Goal: Task Accomplishment & Management: Manage account settings

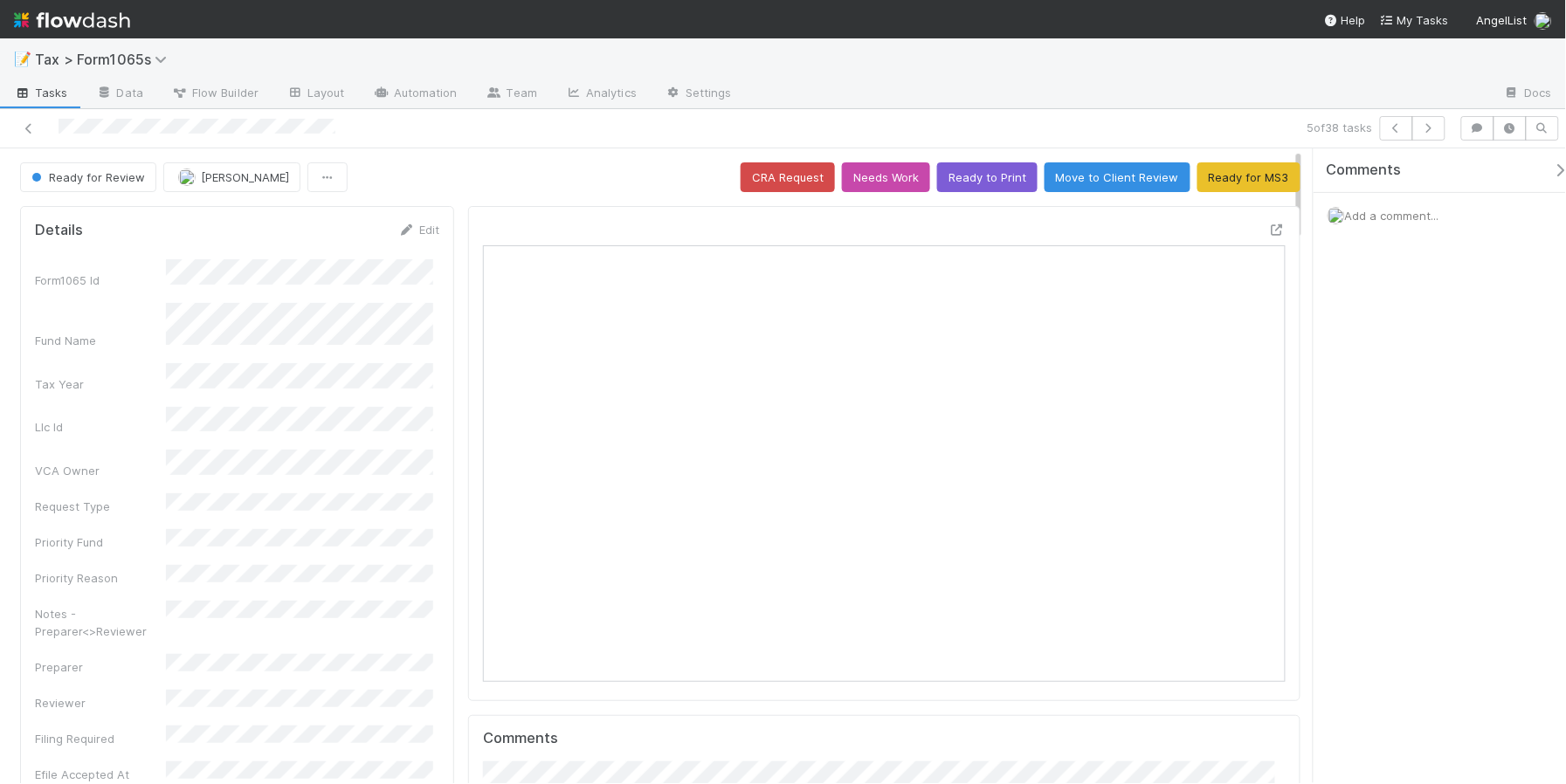
scroll to position [338, 775]
click at [417, 232] on link "Edit" at bounding box center [418, 229] width 41 height 14
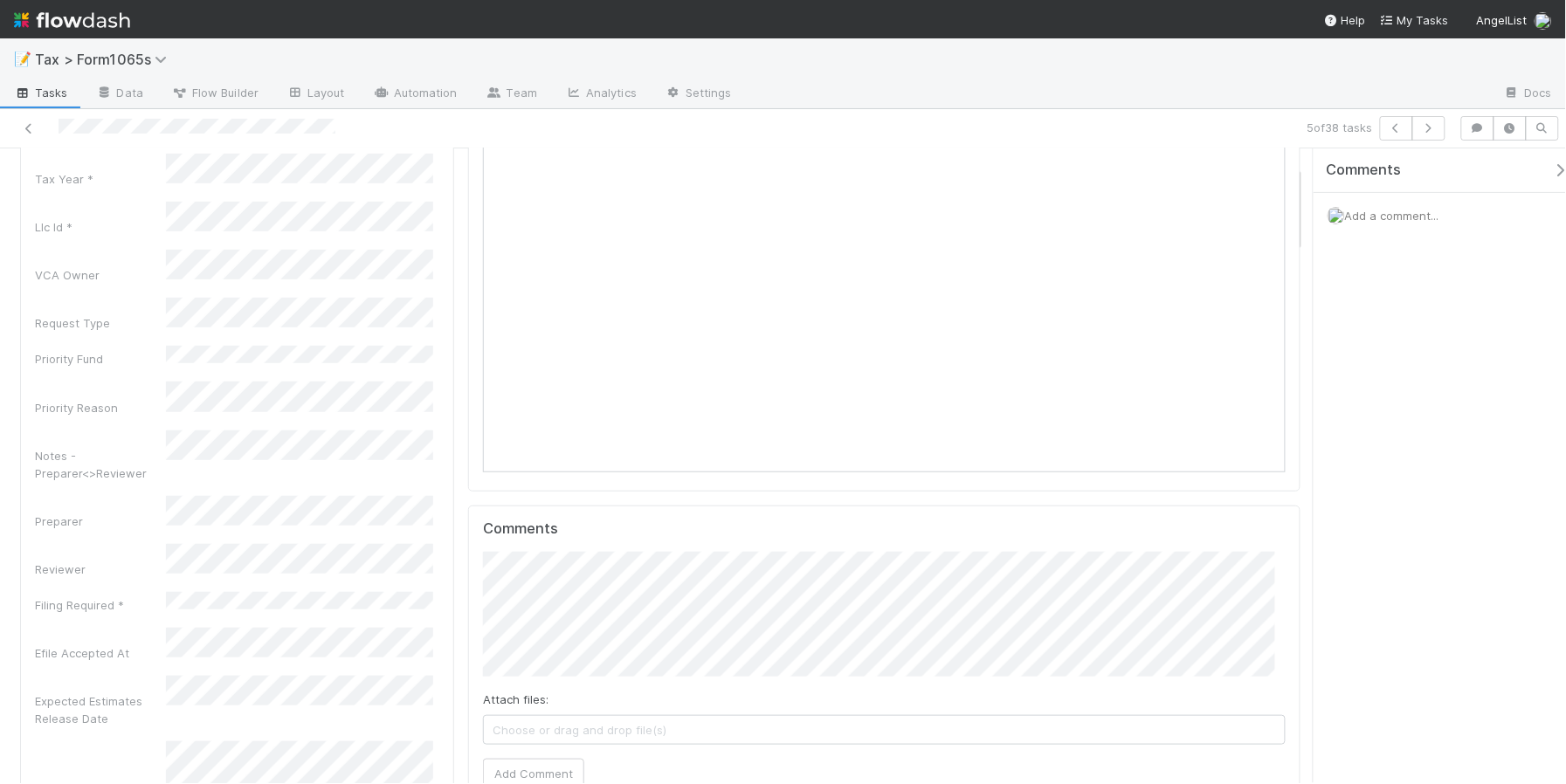
scroll to position [218, 0]
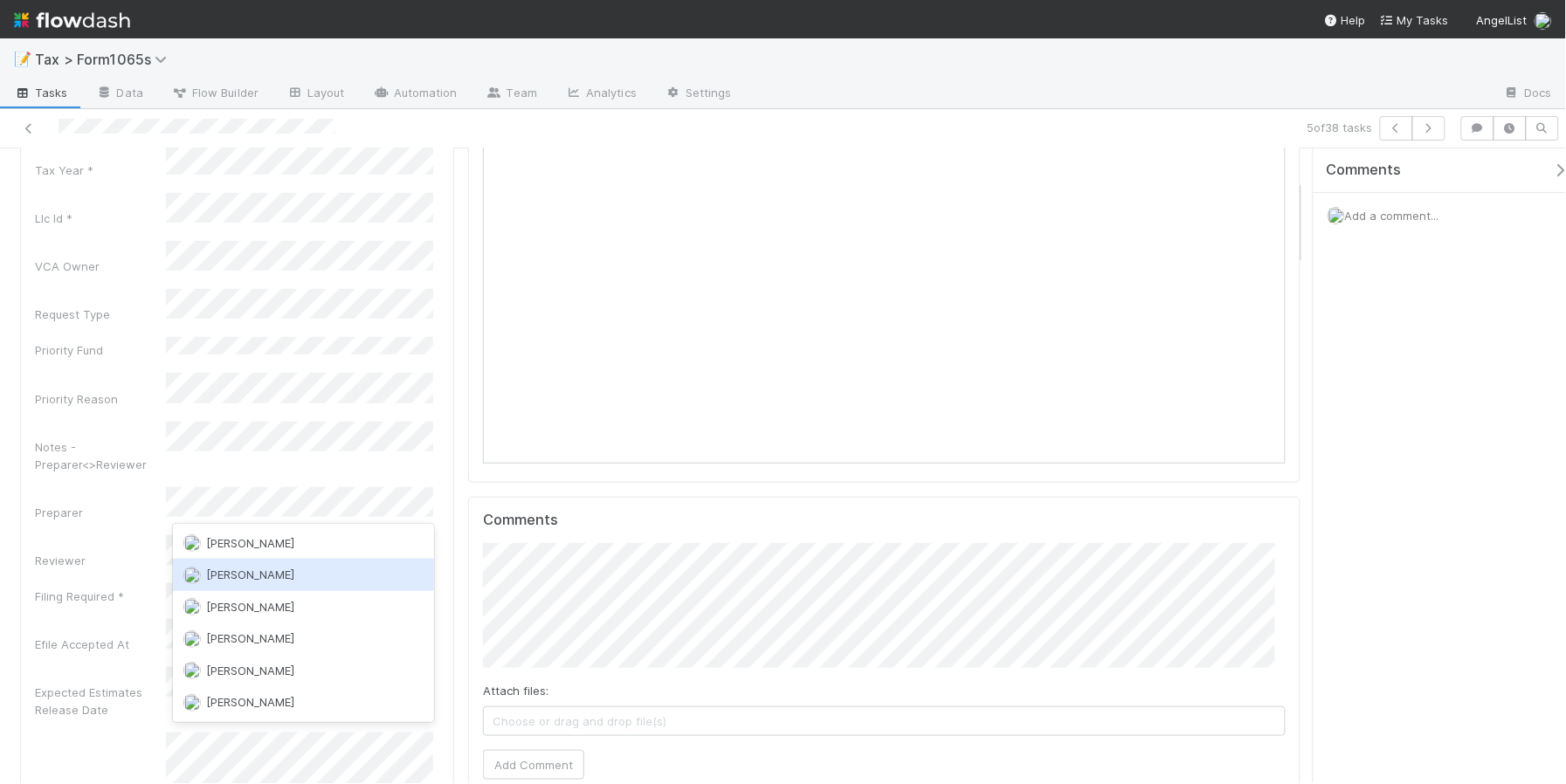
click at [330, 581] on div "Sam Dragul" at bounding box center [303, 575] width 260 height 32
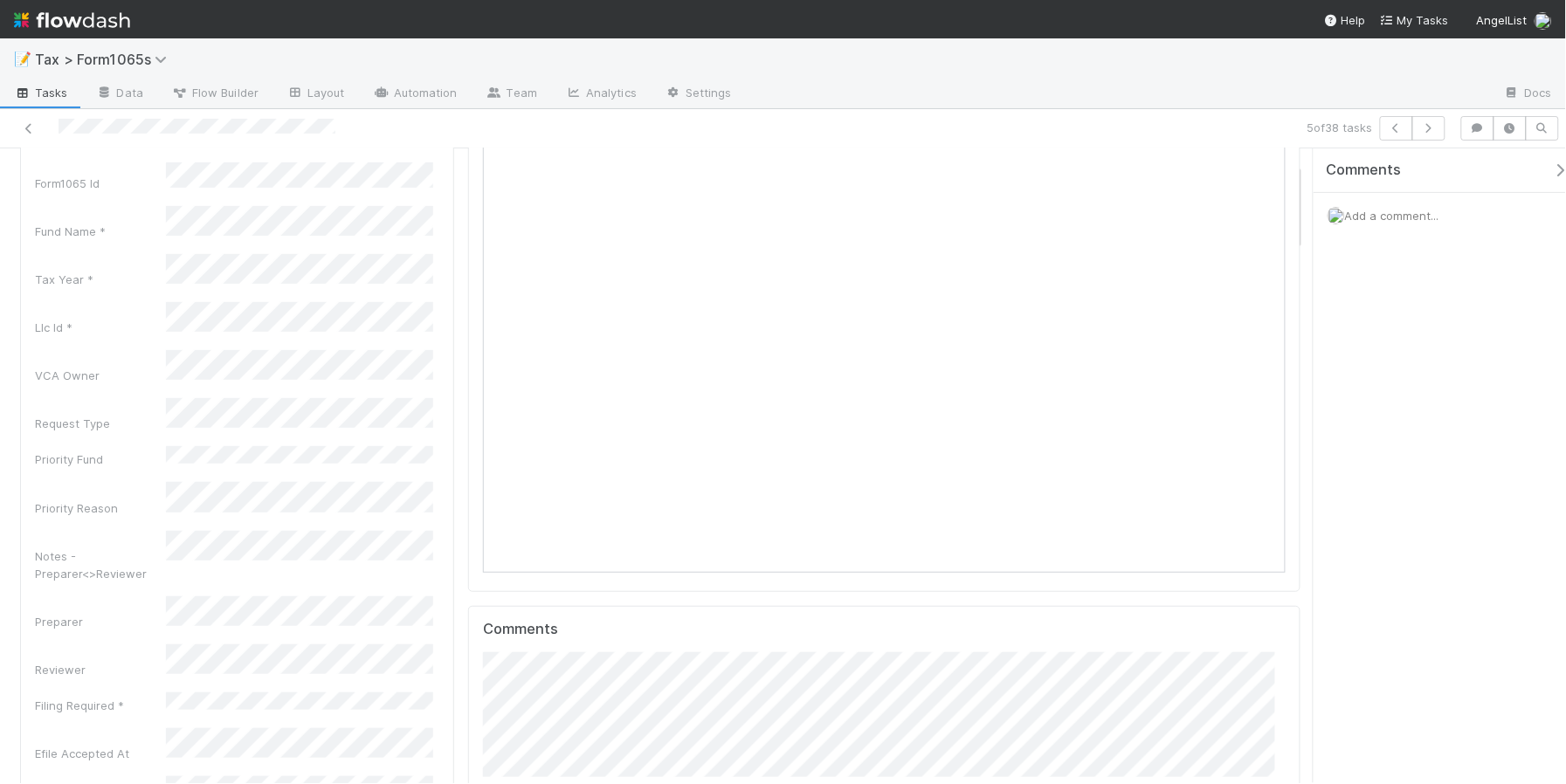
scroll to position [0, 0]
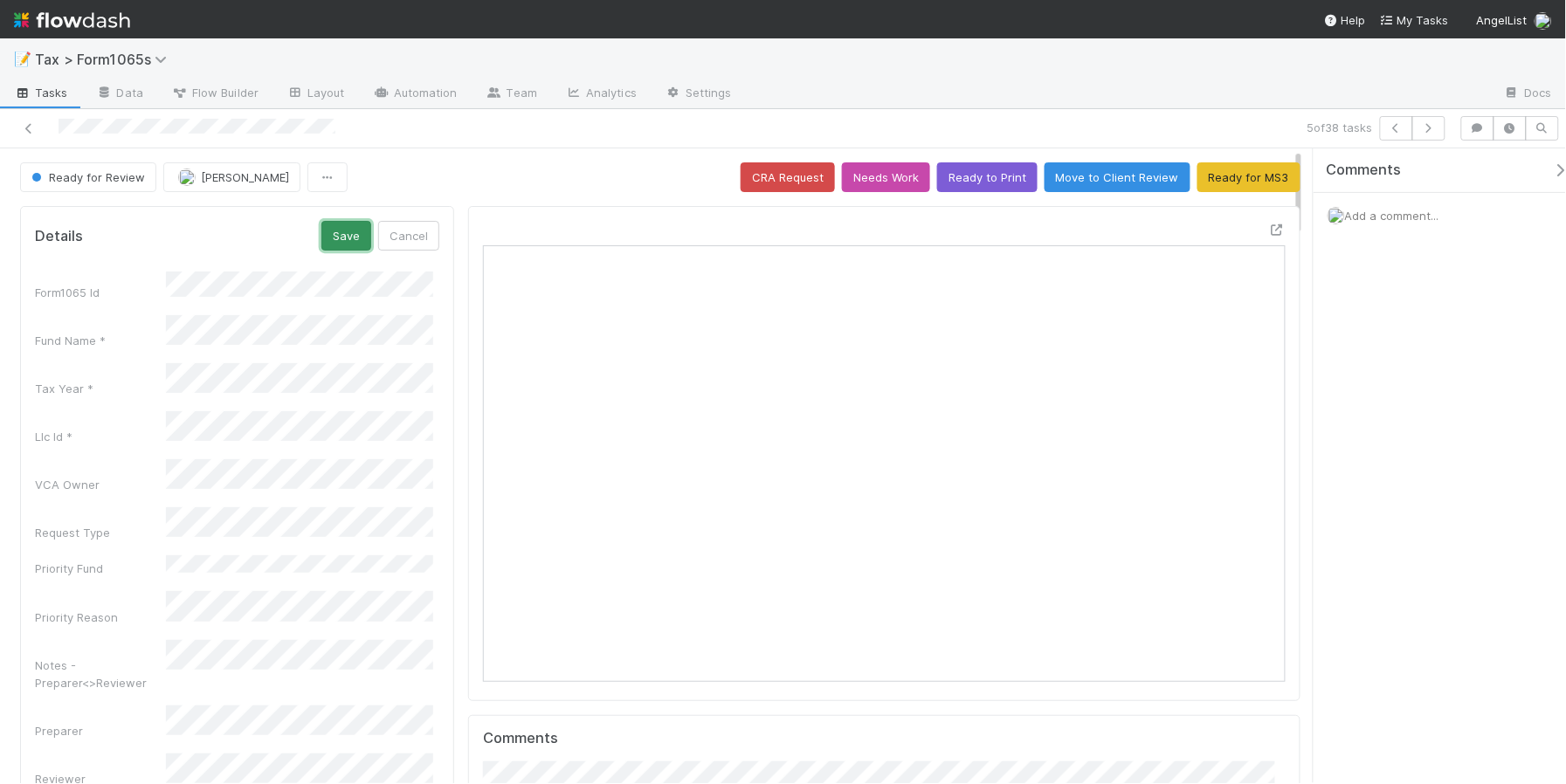
click at [337, 236] on button "Save" at bounding box center [345, 236] width 50 height 30
click at [1435, 131] on icon "button" at bounding box center [1428, 129] width 17 height 11
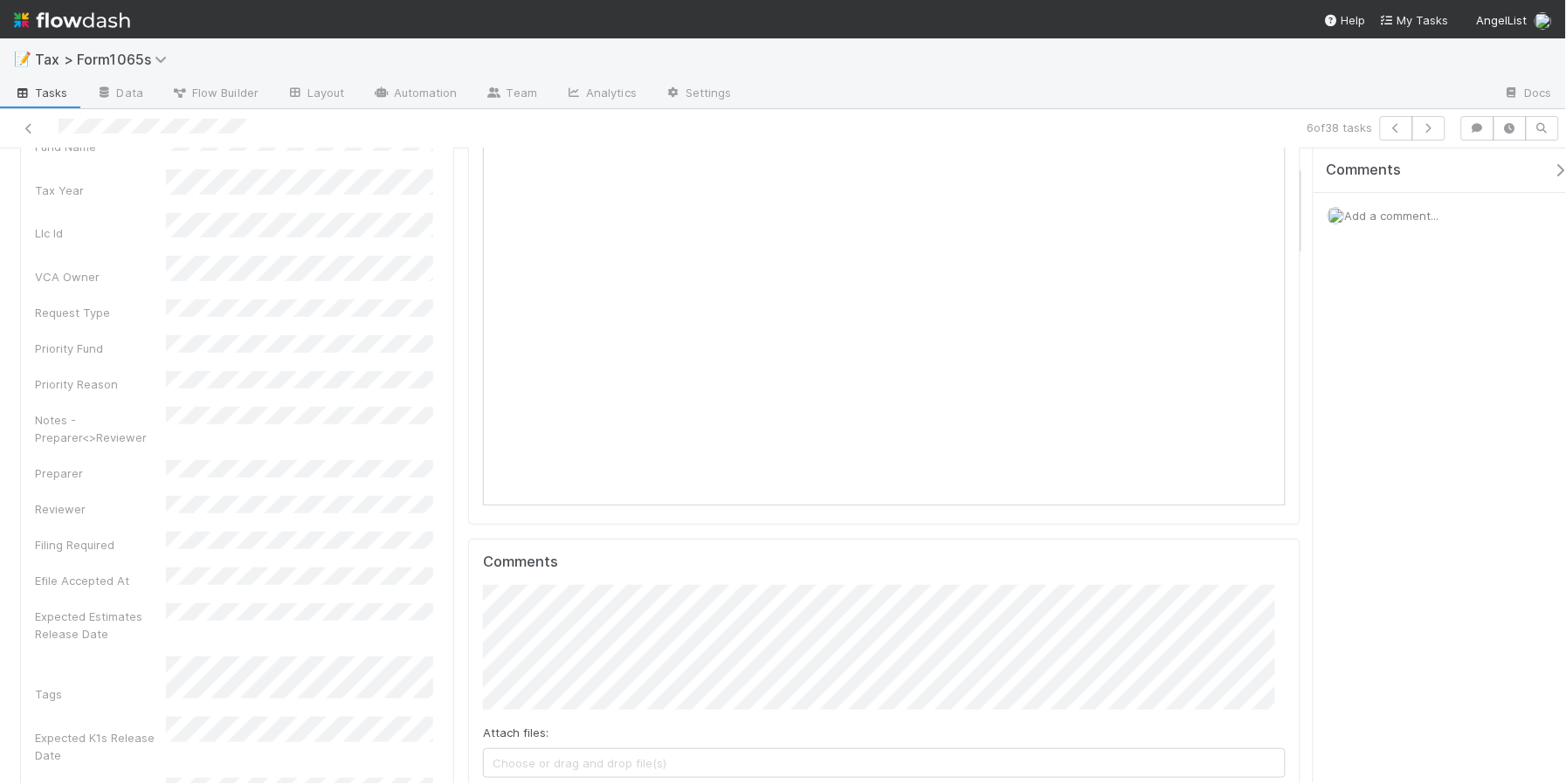
scroll to position [109, 0]
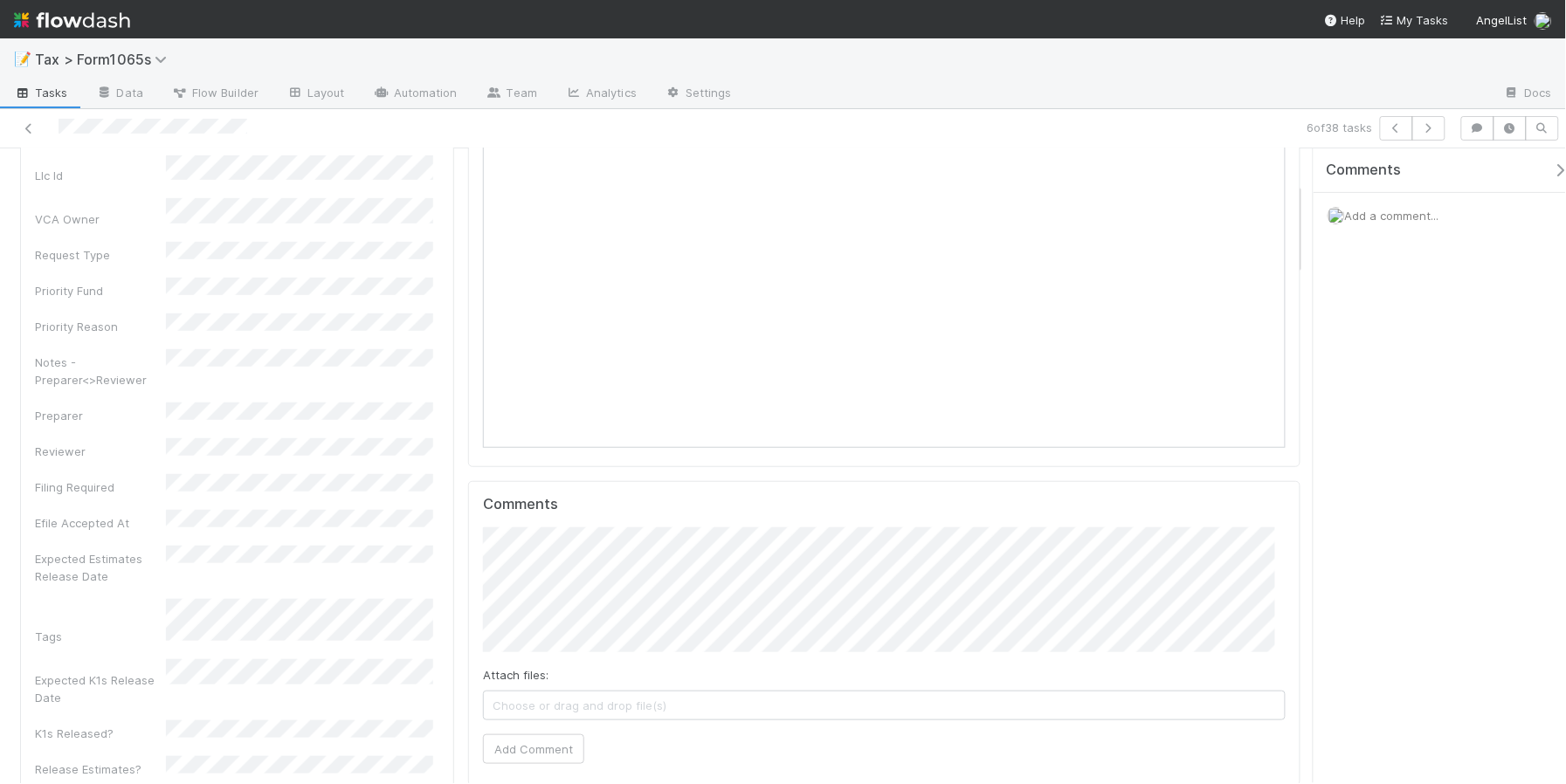
drag, startPoint x: 1298, startPoint y: 241, endPoint x: 1295, endPoint y: 250, distance: 9.5
click at [725, 642] on div "Attach files: Choose or drag and drop file(s) Add Comment" at bounding box center [884, 633] width 802 height 237
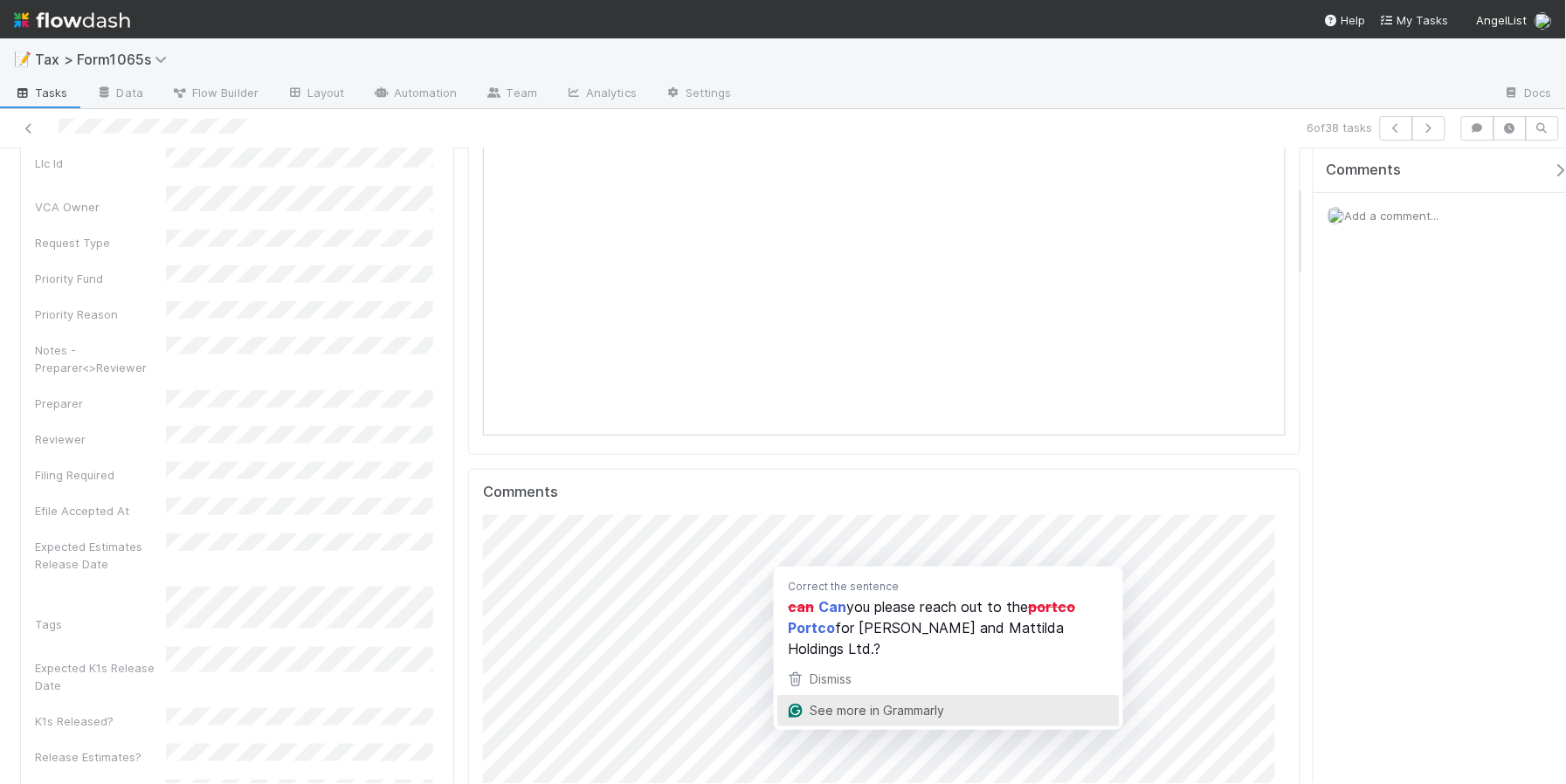
click at [1409, 692] on div "Comments Add a comment..." at bounding box center [1440, 466] width 252 height 634
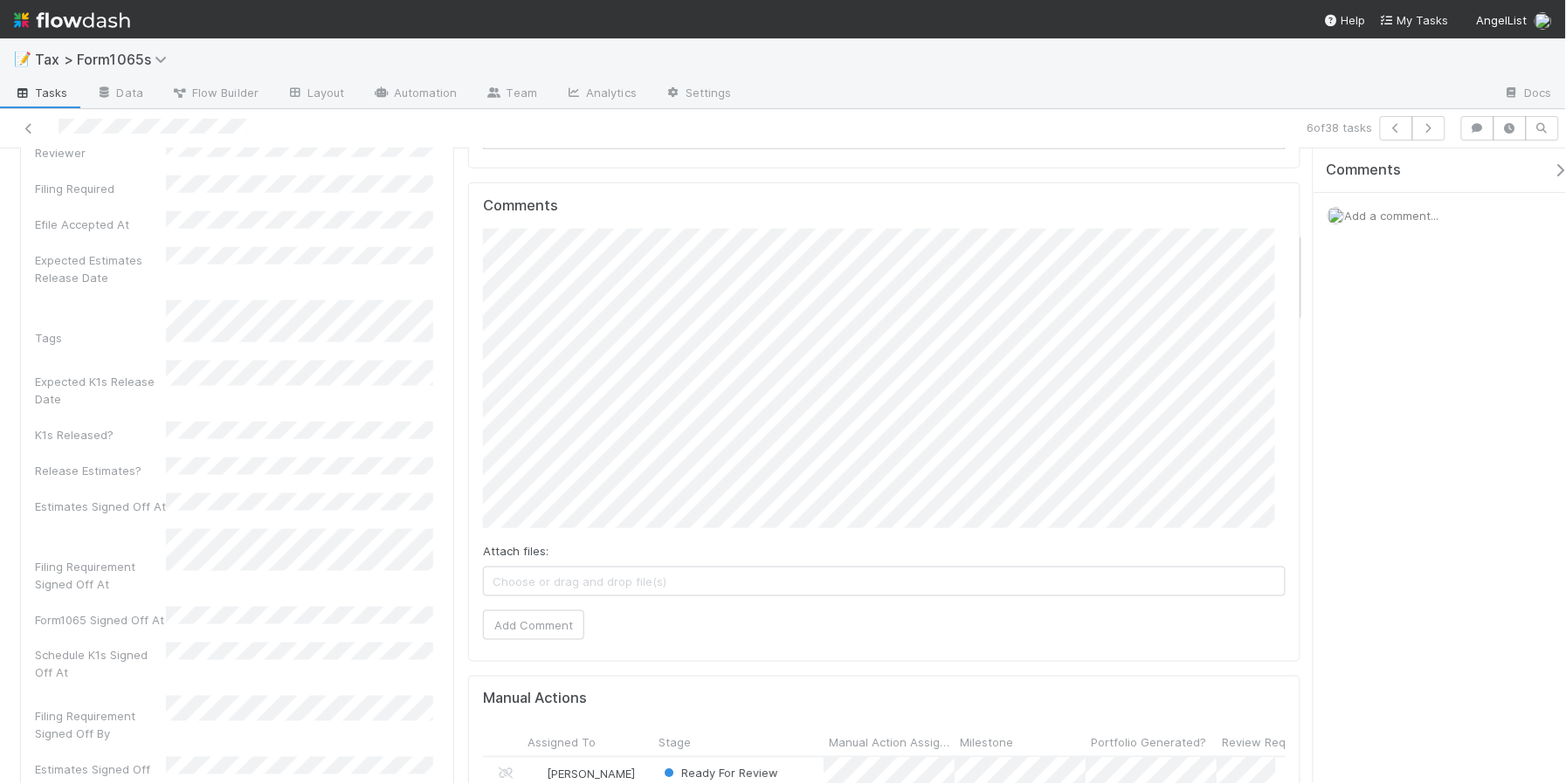
scroll to position [464, 0]
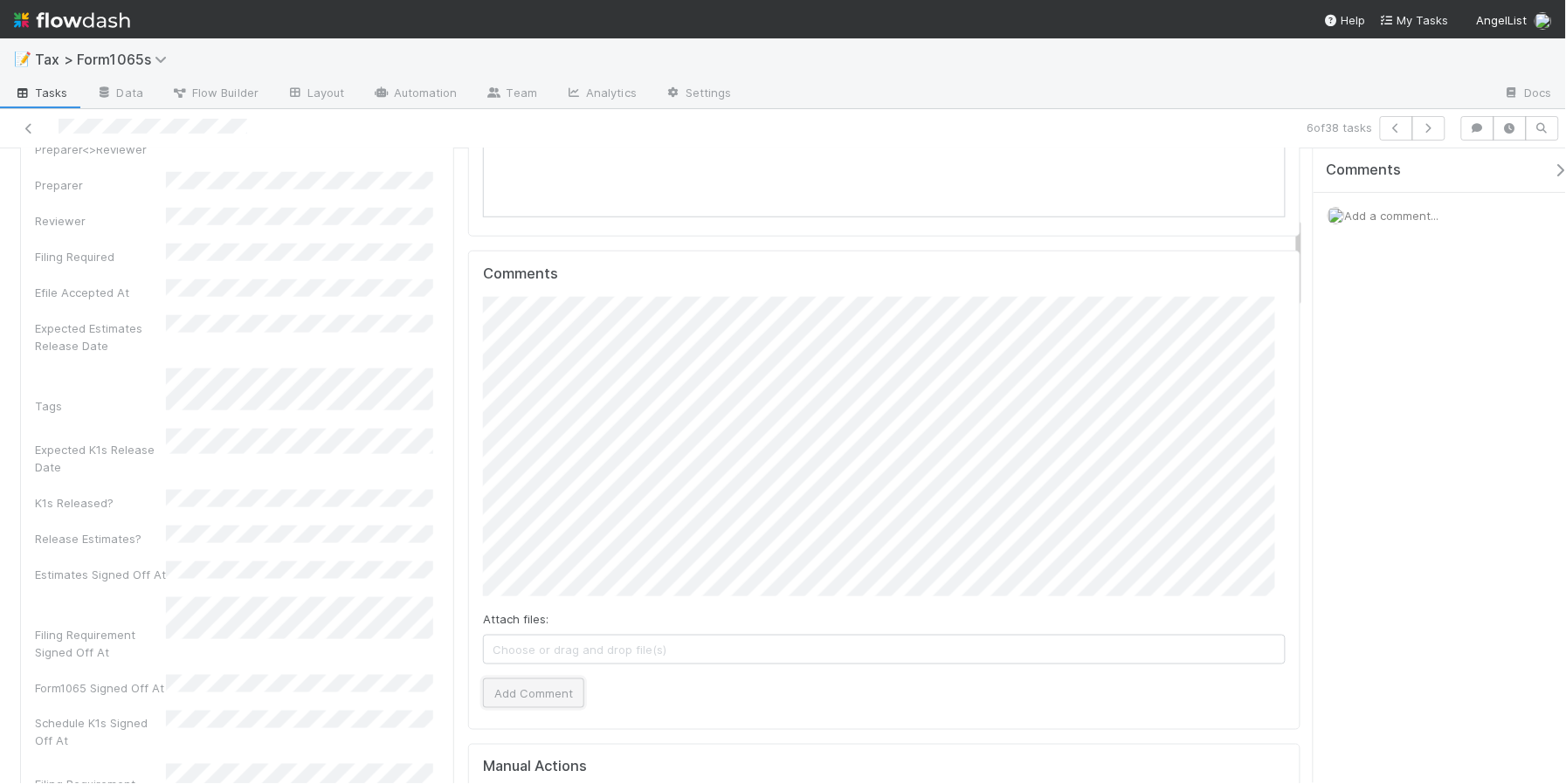
click at [546, 700] on button "Add Comment" at bounding box center [534, 692] width 102 height 30
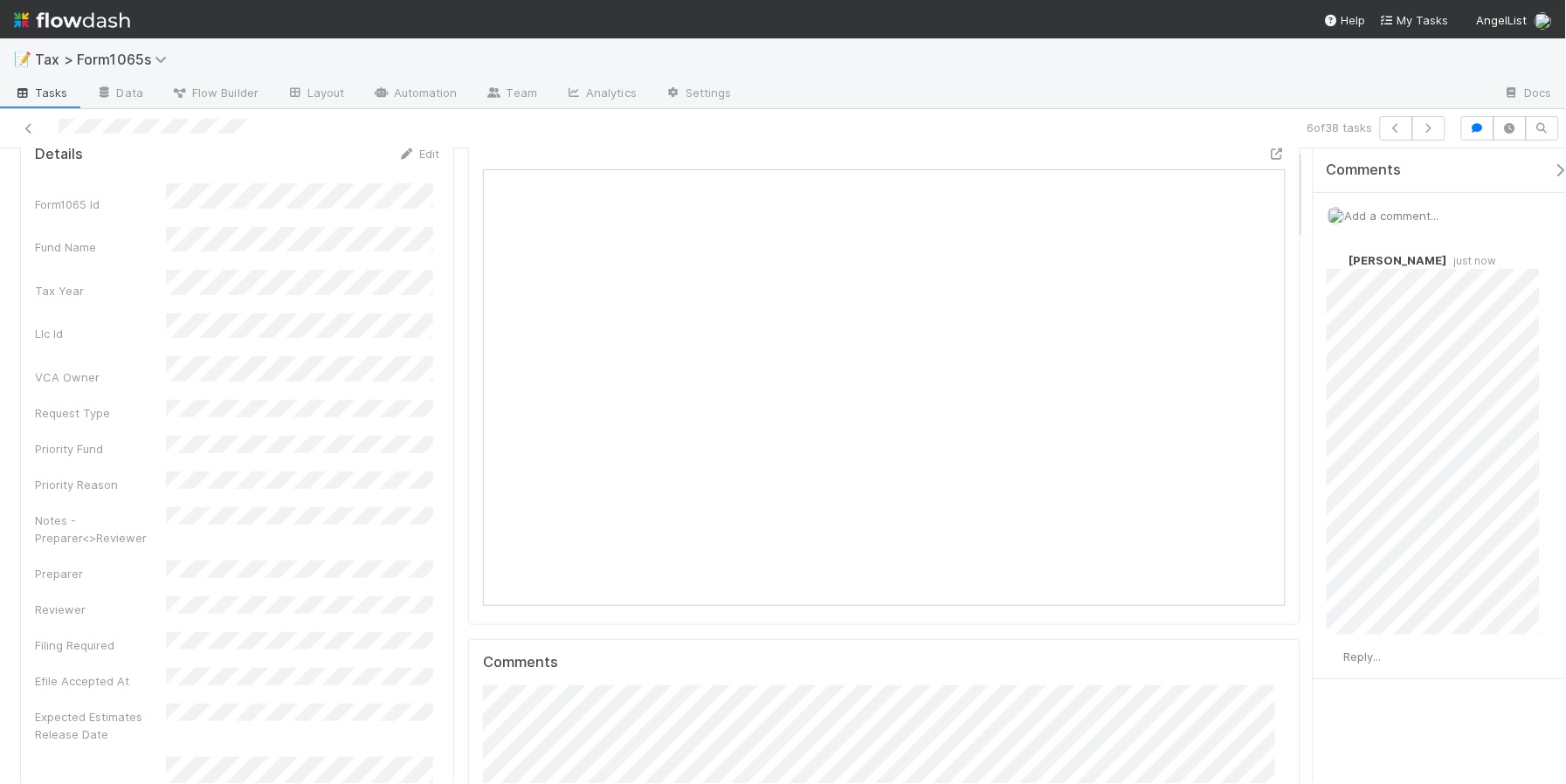
scroll to position [0, 0]
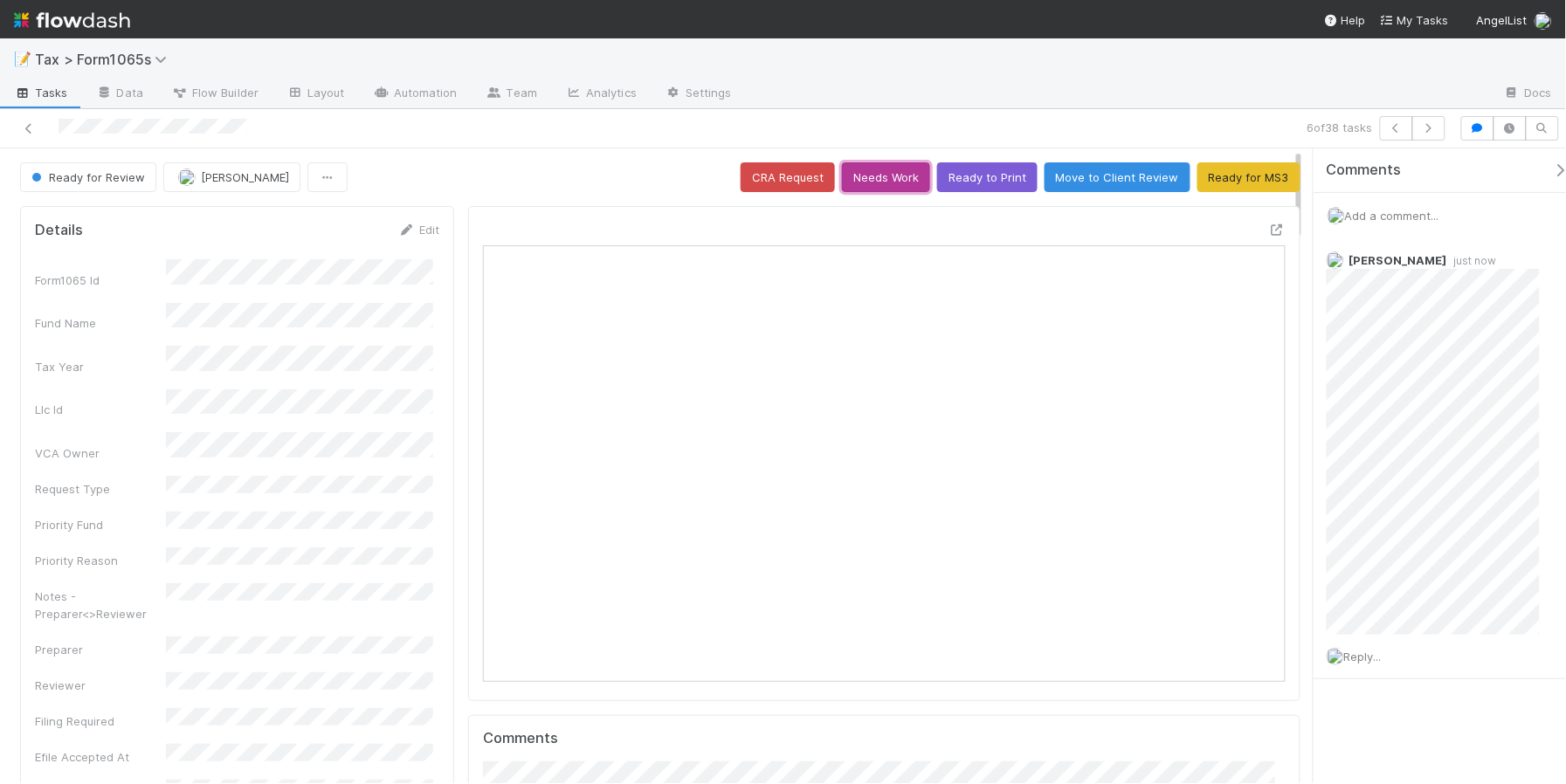
click at [882, 185] on button "Needs Work" at bounding box center [886, 177] width 88 height 30
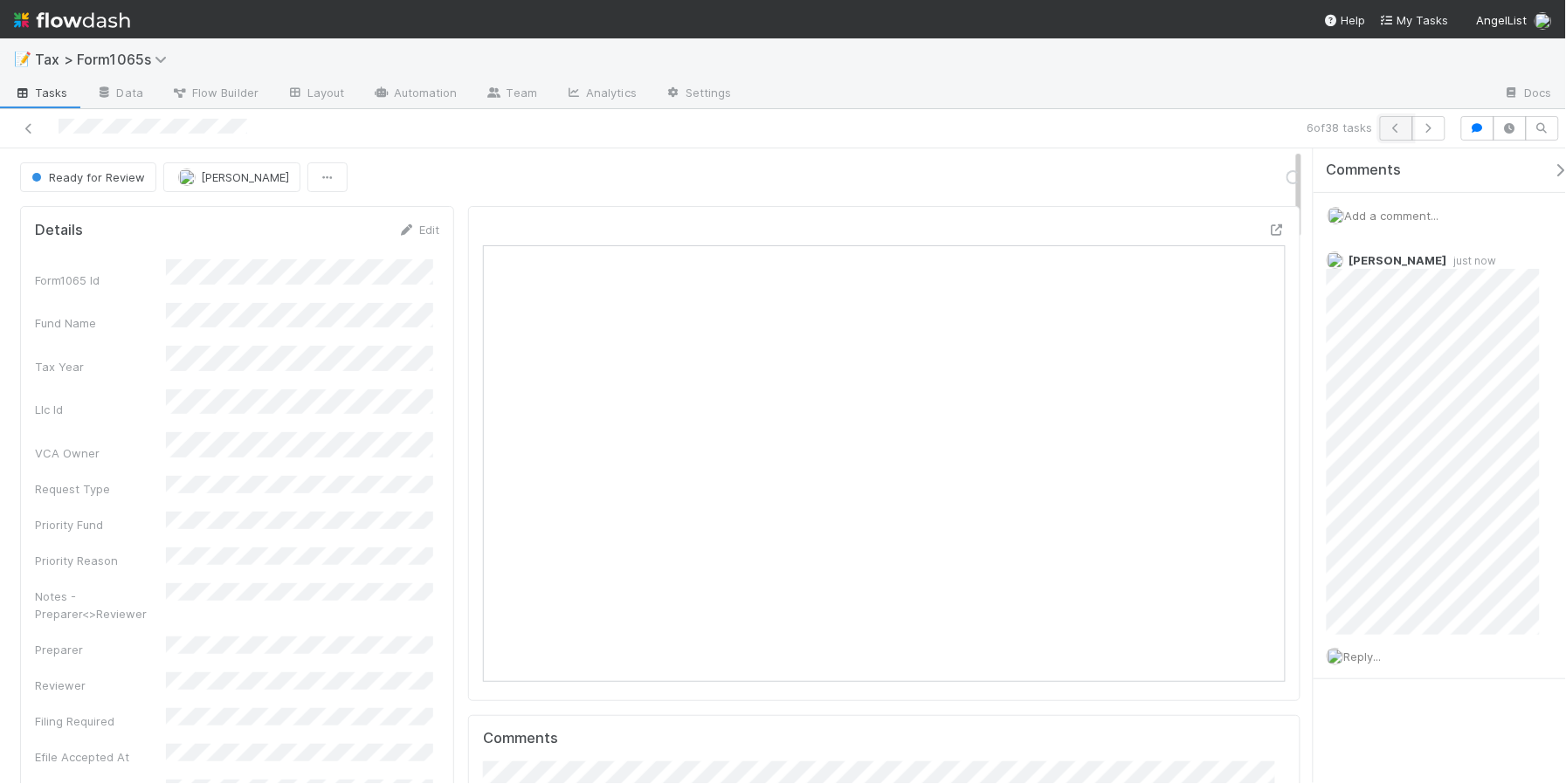
click at [1388, 132] on icon "button" at bounding box center [1396, 129] width 17 height 11
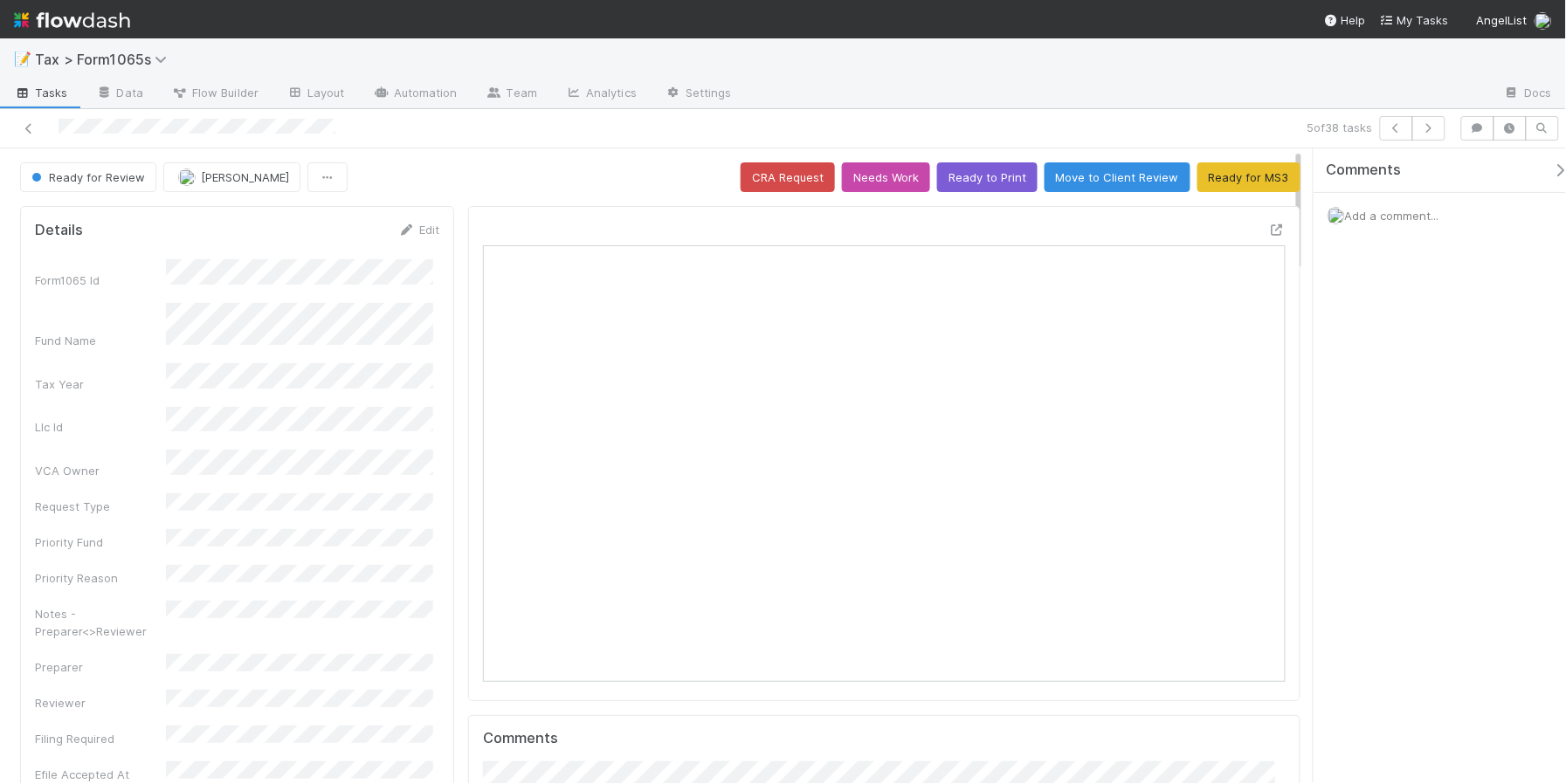
scroll to position [338, 775]
click at [1212, 178] on button "Ready for MS3" at bounding box center [1250, 177] width 103 height 30
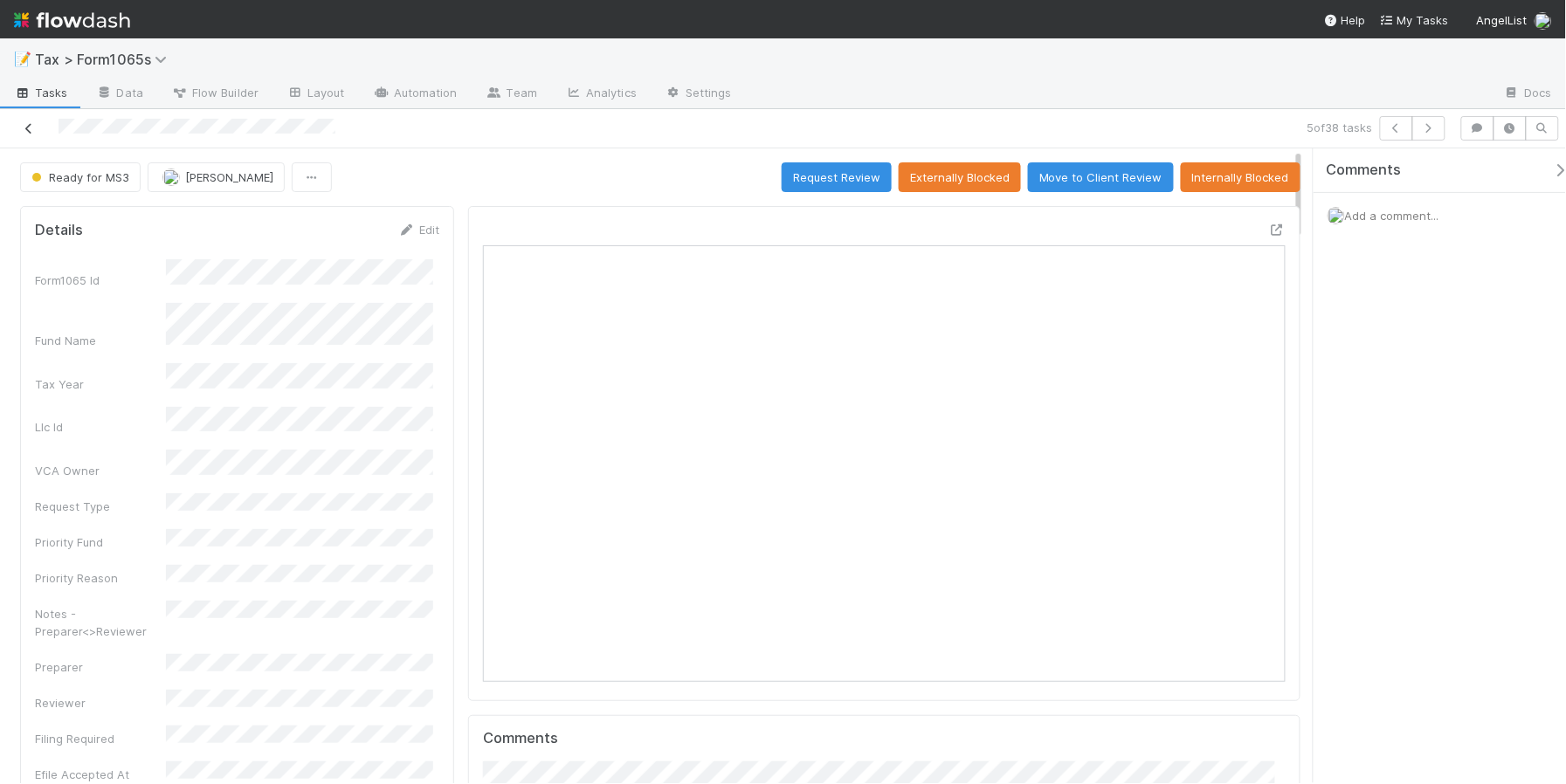
click at [24, 128] on icon at bounding box center [28, 129] width 17 height 12
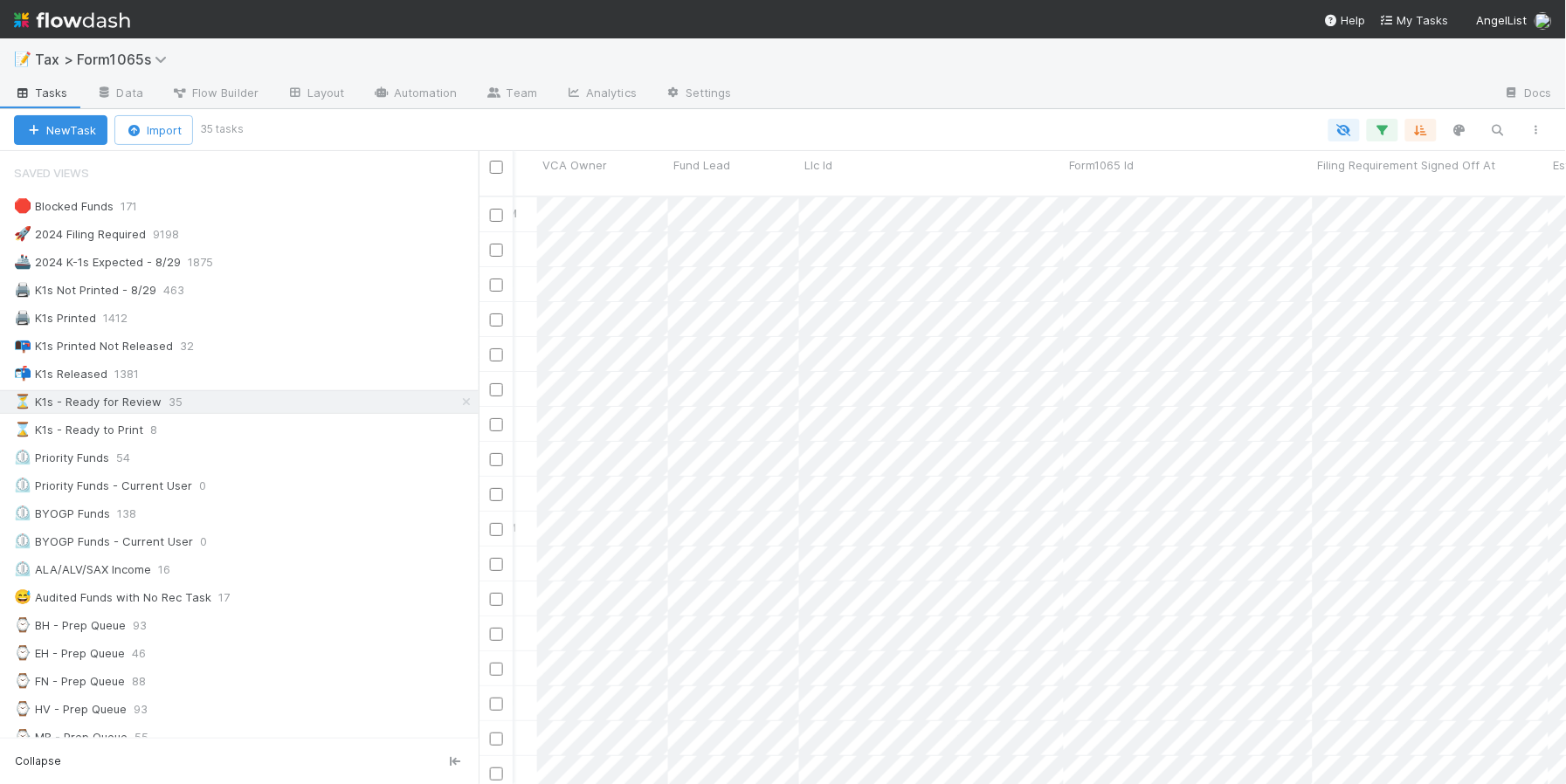
scroll to position [0, 3489]
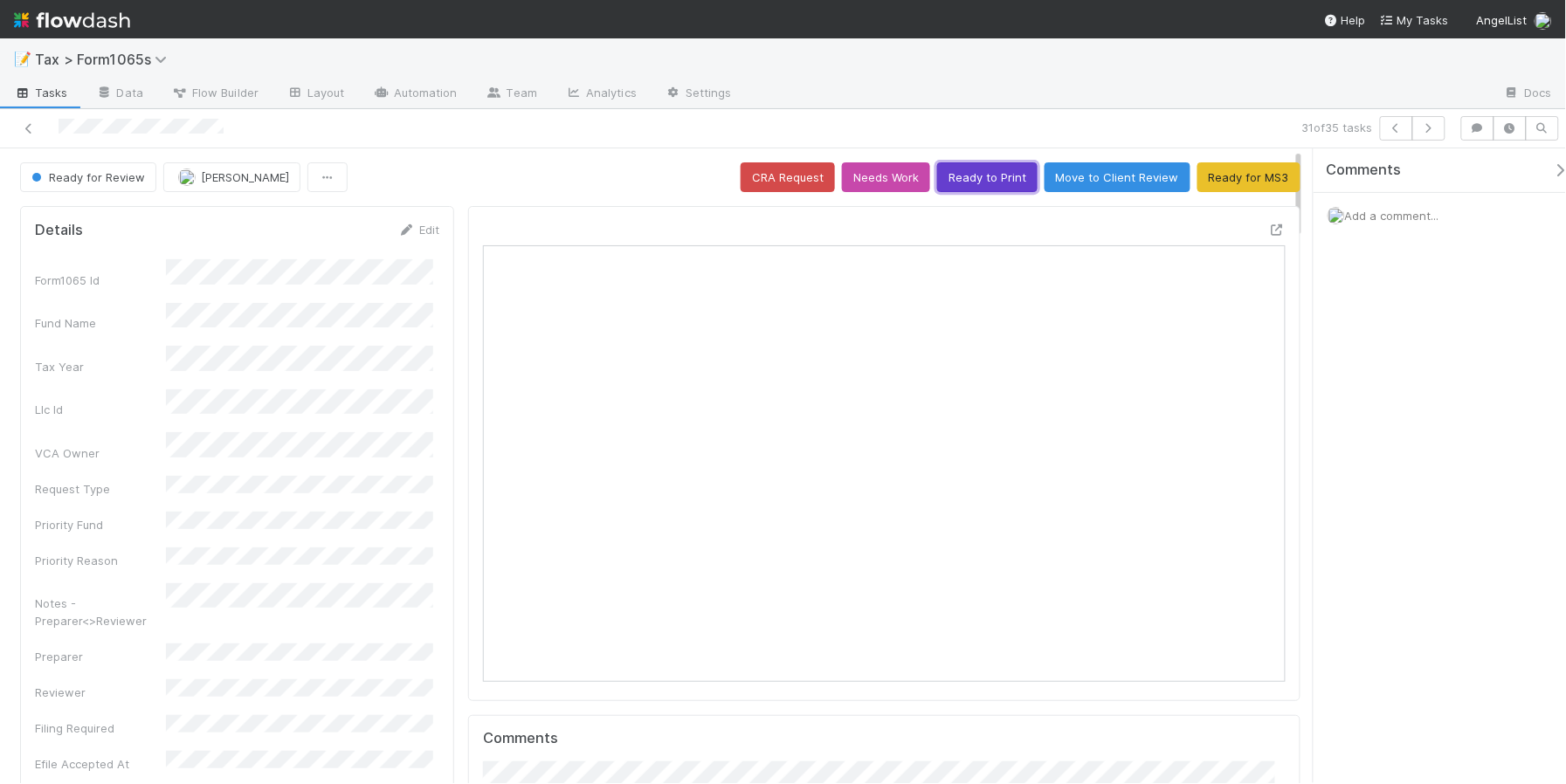
click at [969, 177] on button "Ready to Print" at bounding box center [987, 177] width 101 height 30
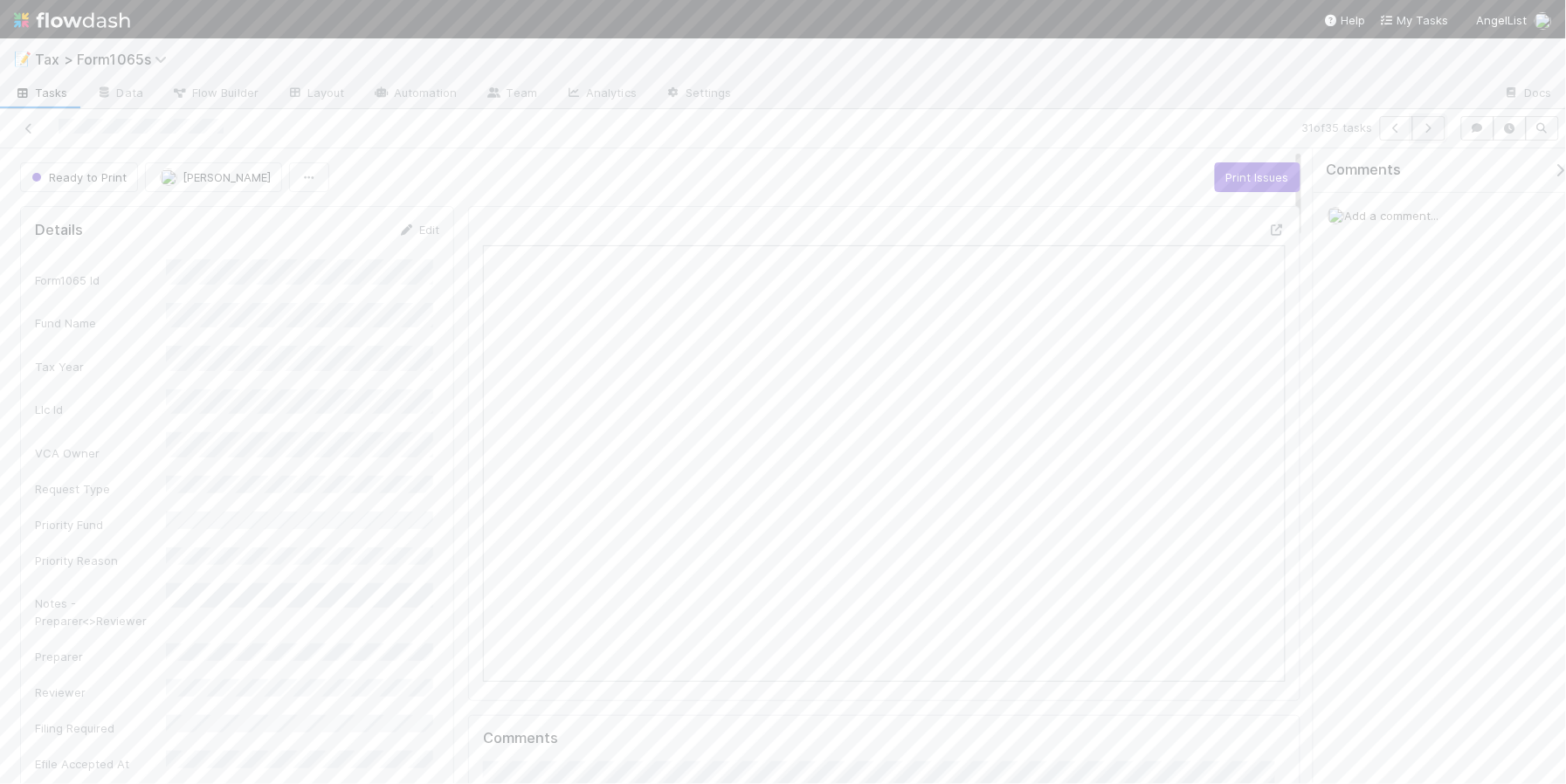
click at [1426, 130] on icon "button" at bounding box center [1428, 129] width 17 height 11
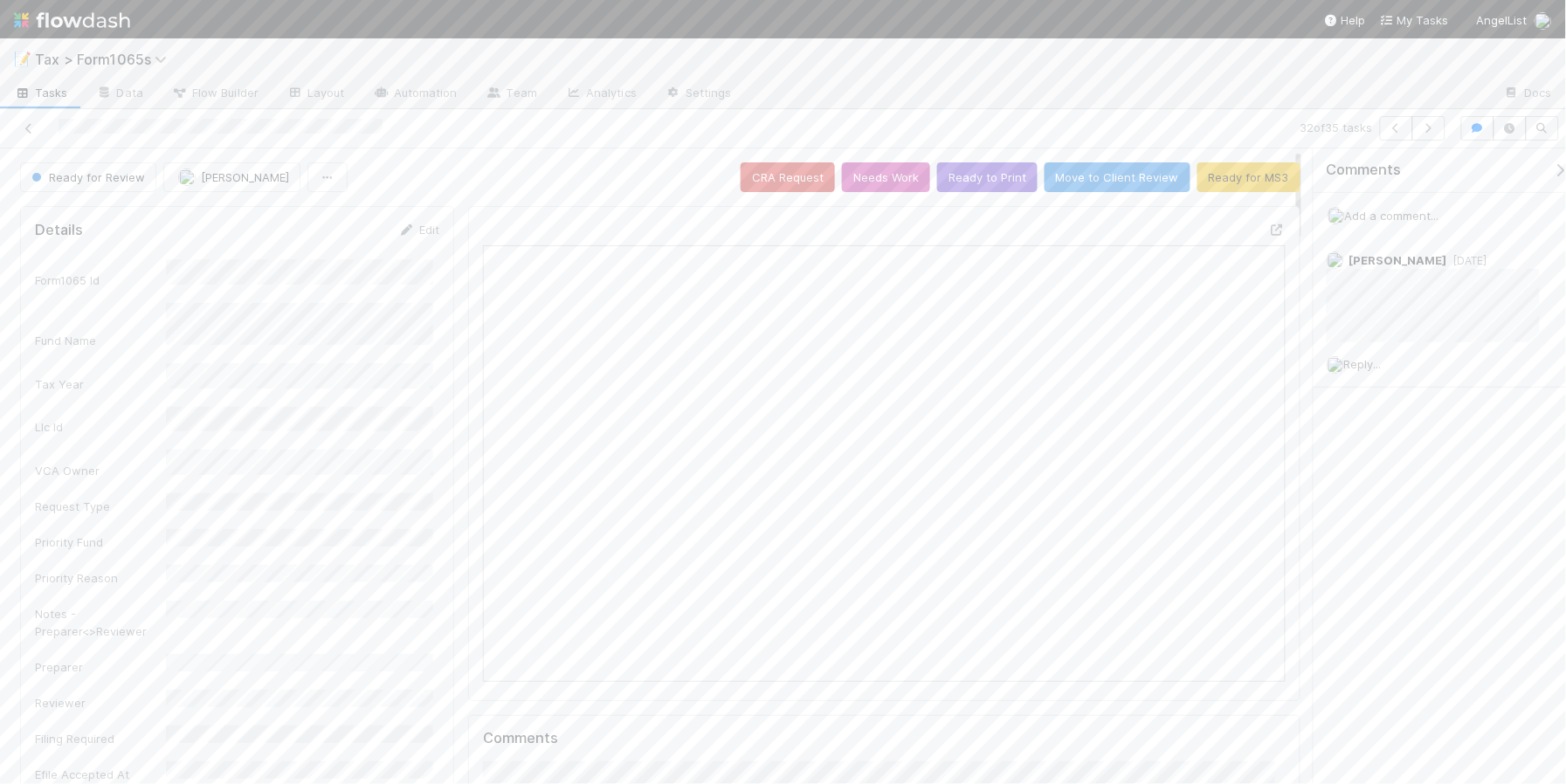
scroll to position [338, 775]
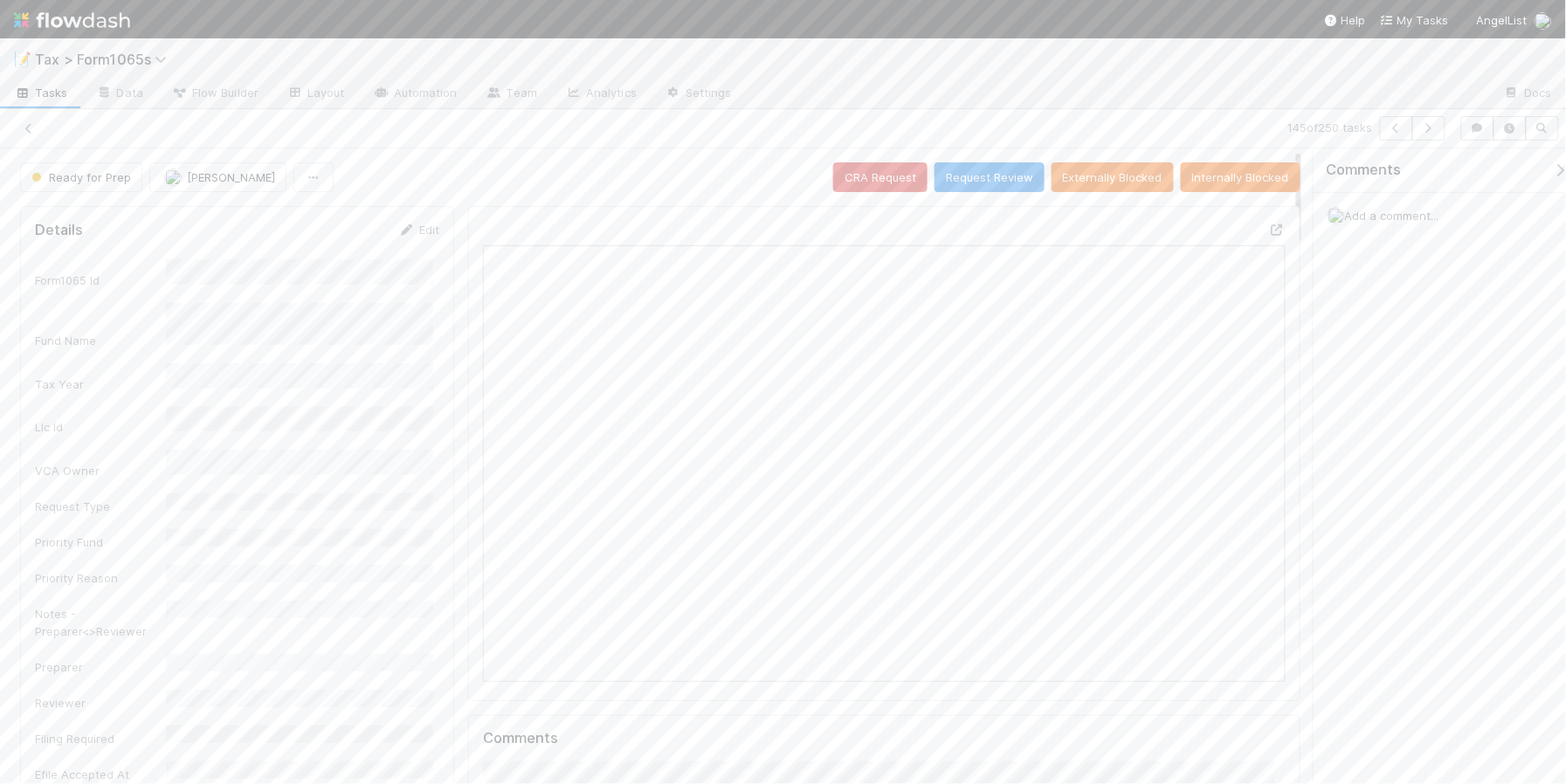
scroll to position [338, 775]
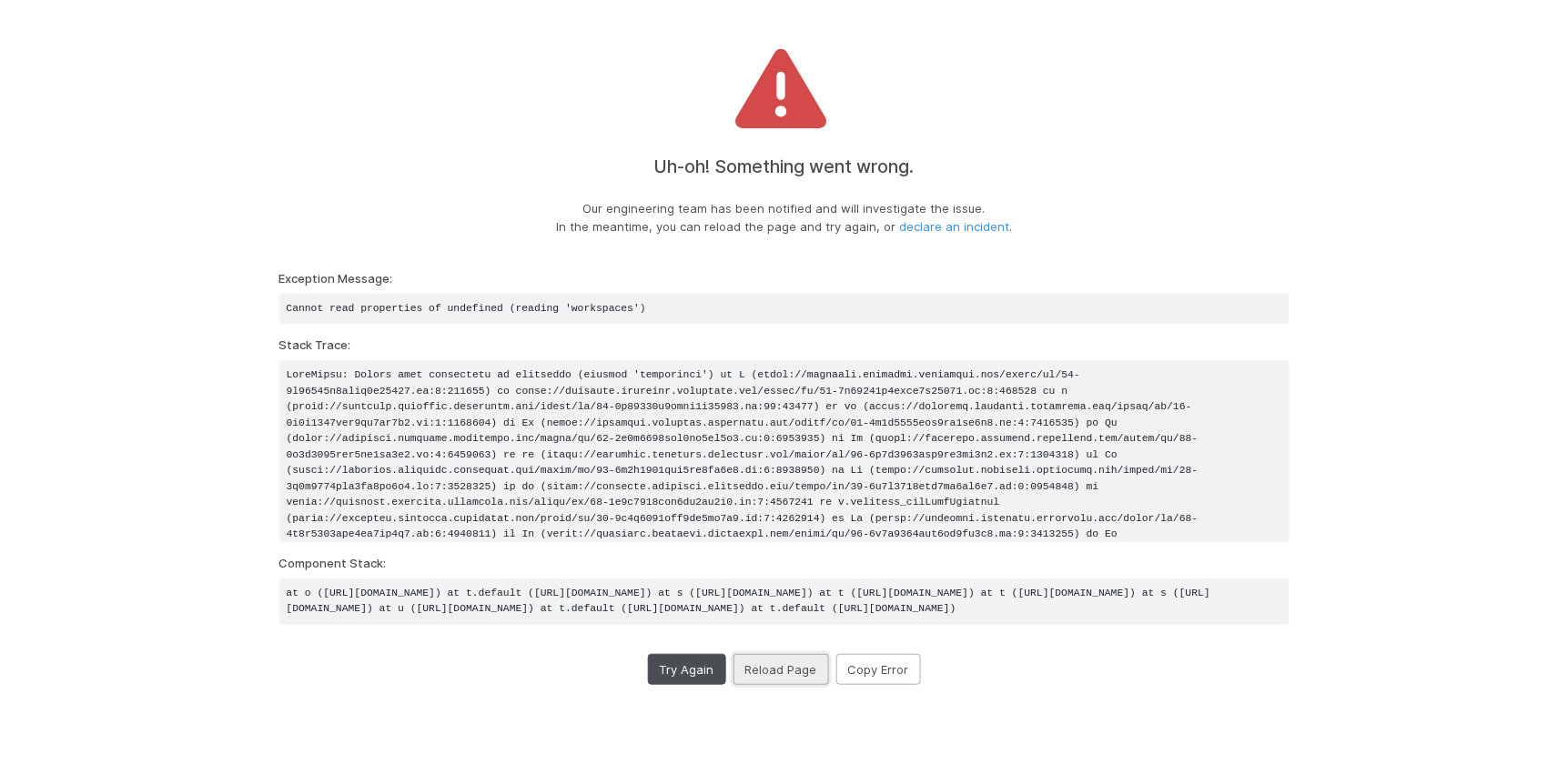
click at [767, 685] on button "Reload Page" at bounding box center [780, 670] width 95 height 31
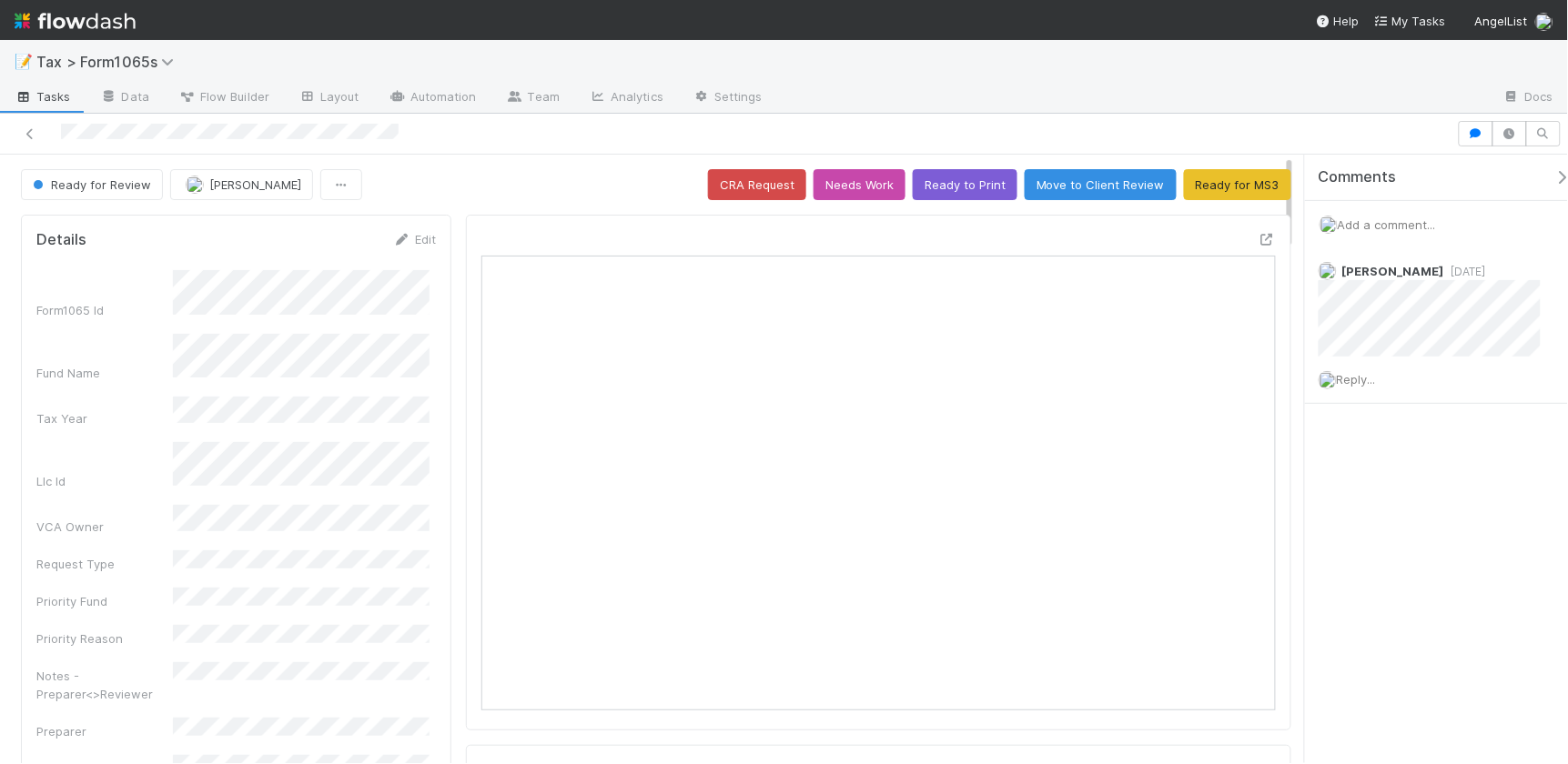
scroll to position [352, 766]
click at [30, 137] on icon at bounding box center [29, 134] width 18 height 12
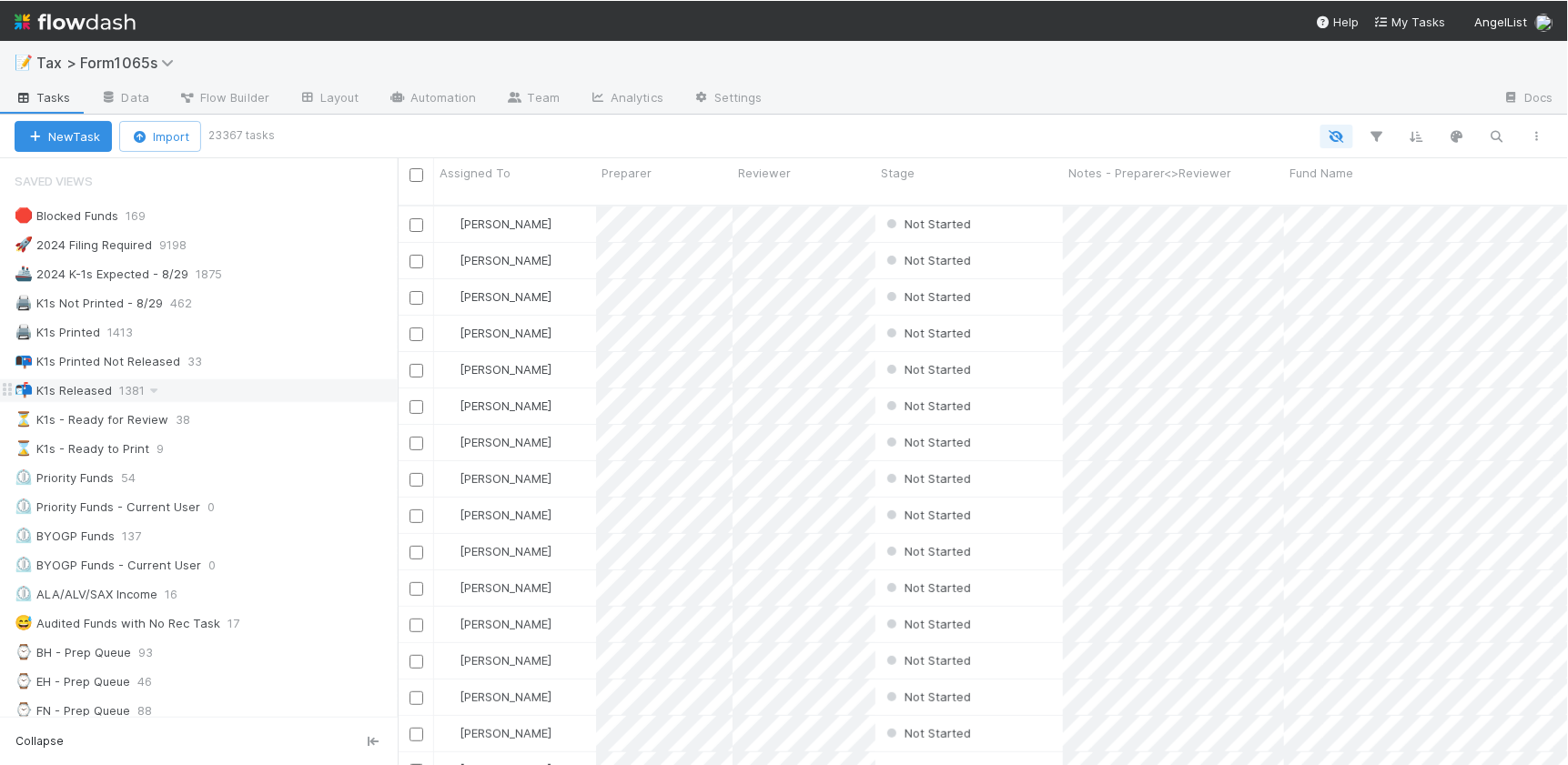
scroll to position [558, 1156]
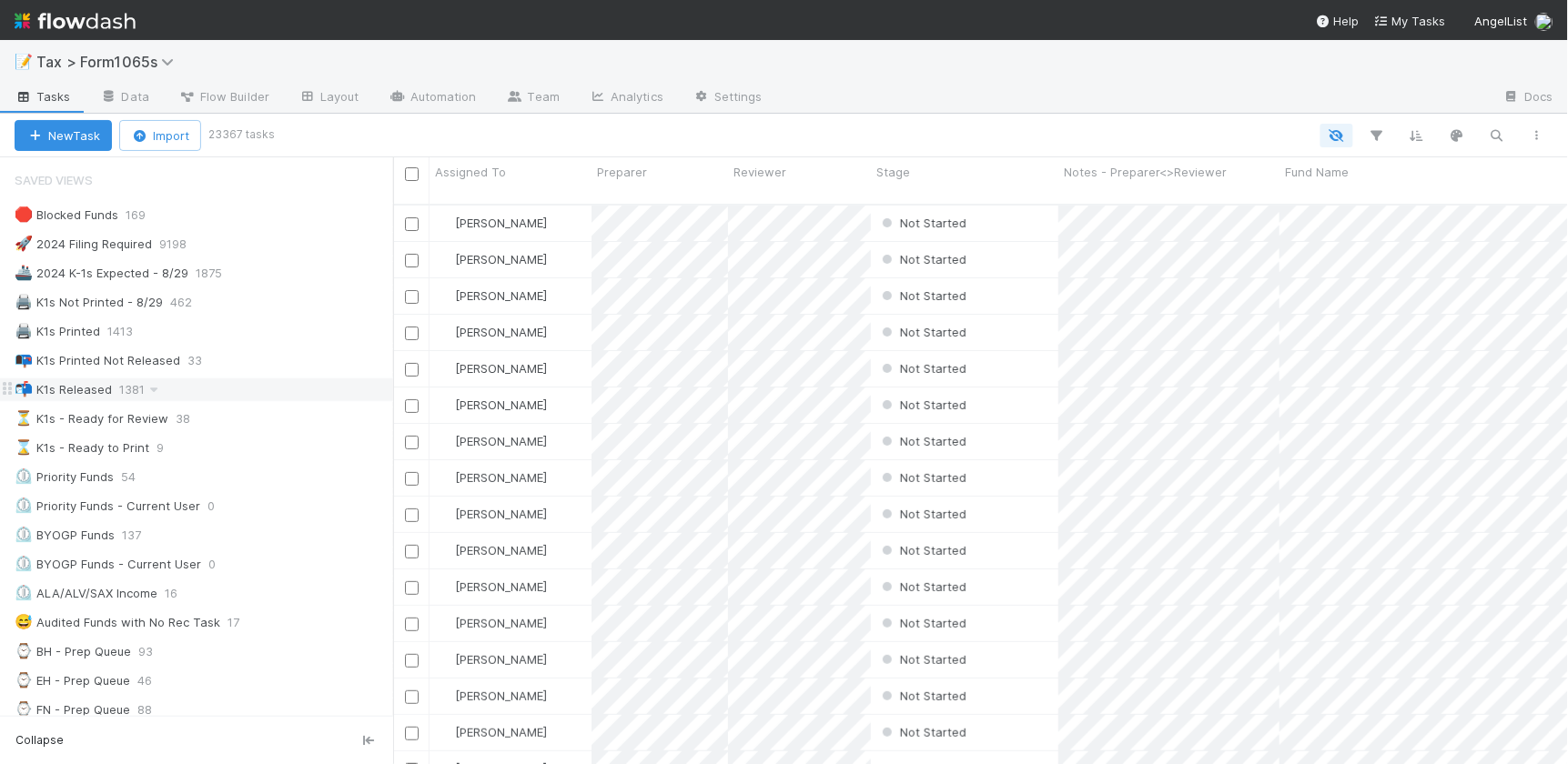
drag, startPoint x: 499, startPoint y: 394, endPoint x: 393, endPoint y: 400, distance: 106.2
click at [393, 400] on div "Saved Views 🛑 Blocked Funds 169 🚀 2024 Filing Required 9198 🚢 2024 K-1s Expecte…" at bounding box center [196, 461] width 393 height 607
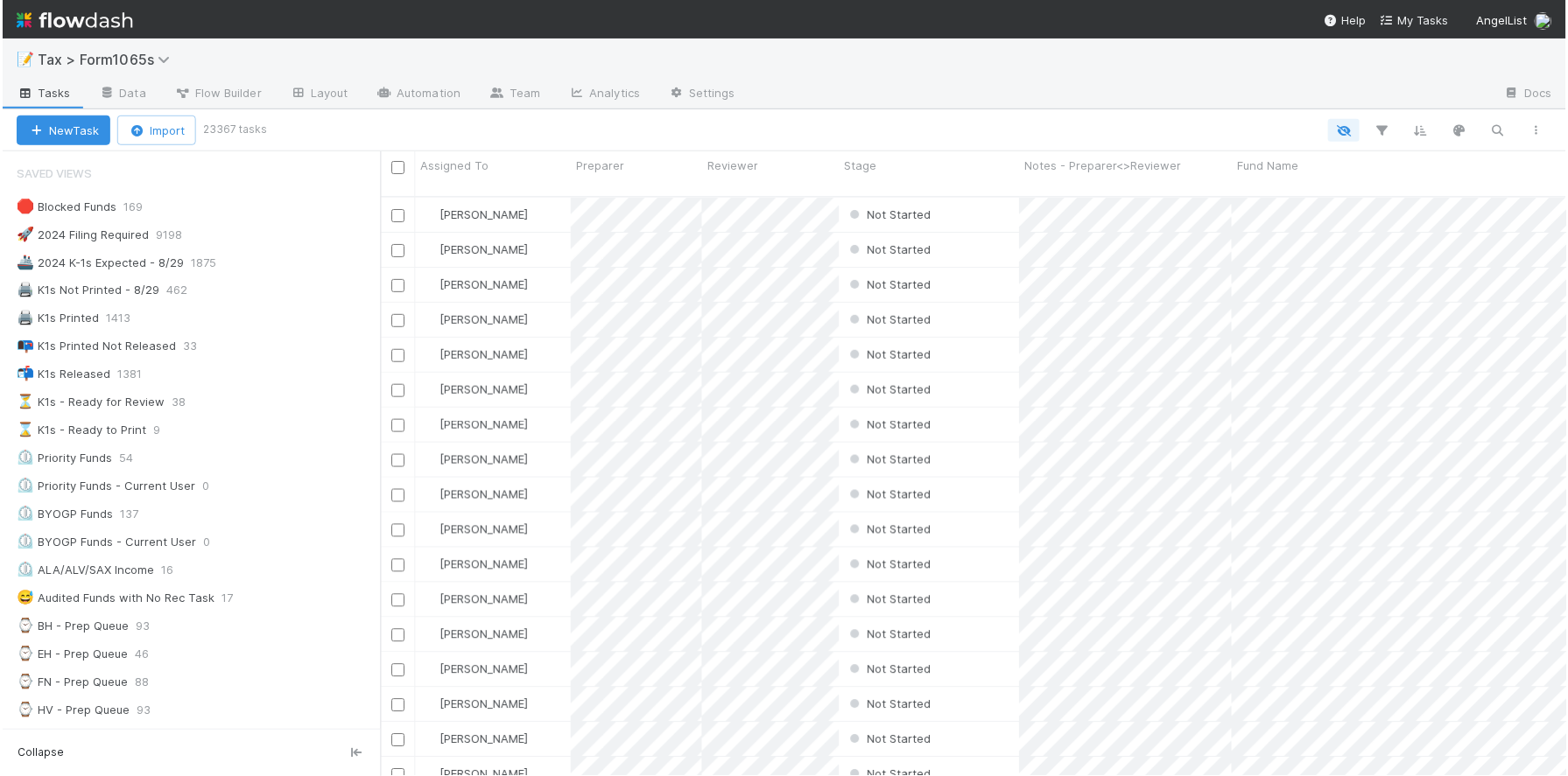
scroll to position [578, 1174]
click at [236, 408] on div "⏳ K1s - Ready for Review 38" at bounding box center [195, 403] width 365 height 22
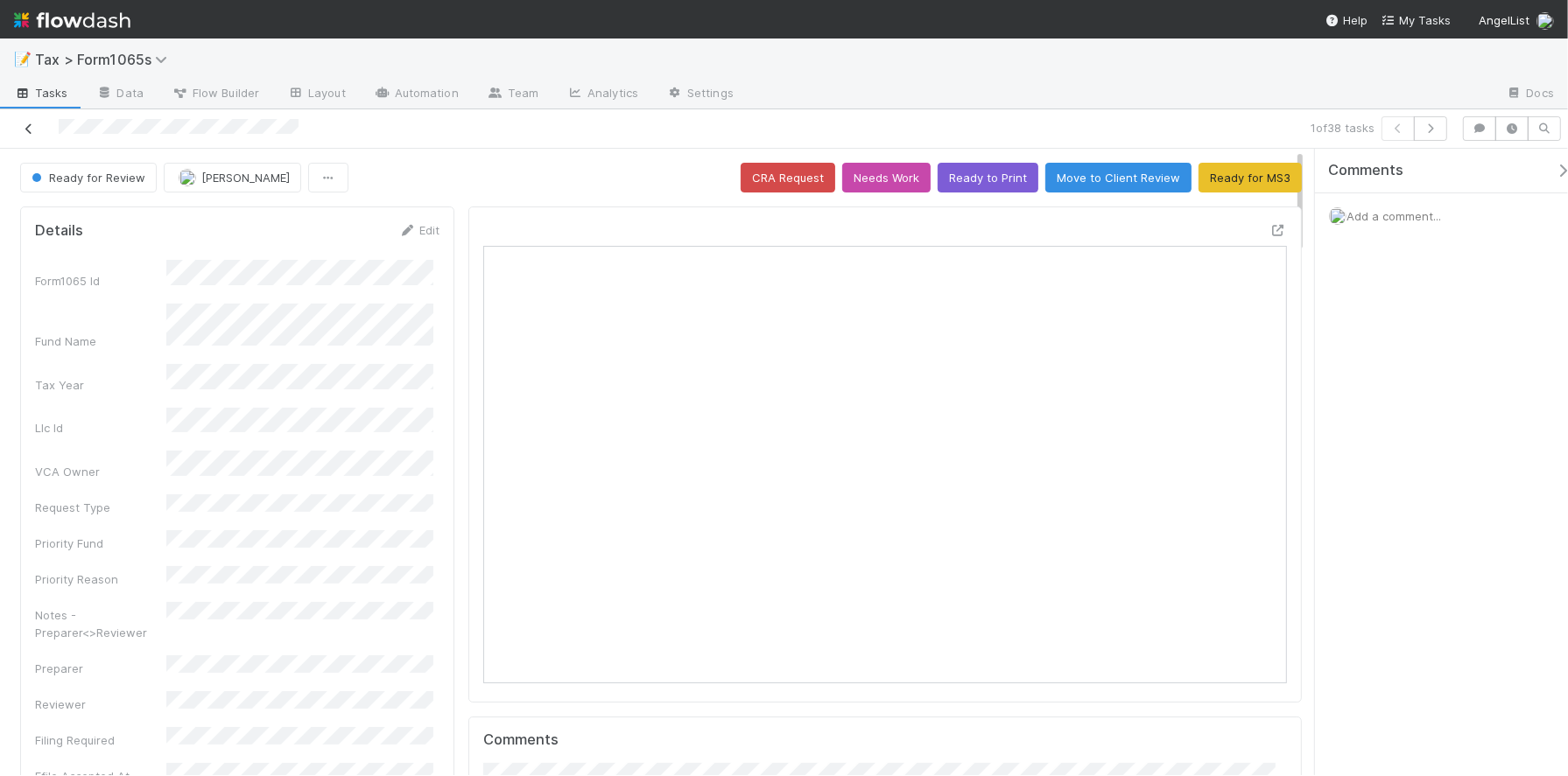
click at [27, 124] on icon at bounding box center [28, 129] width 17 height 12
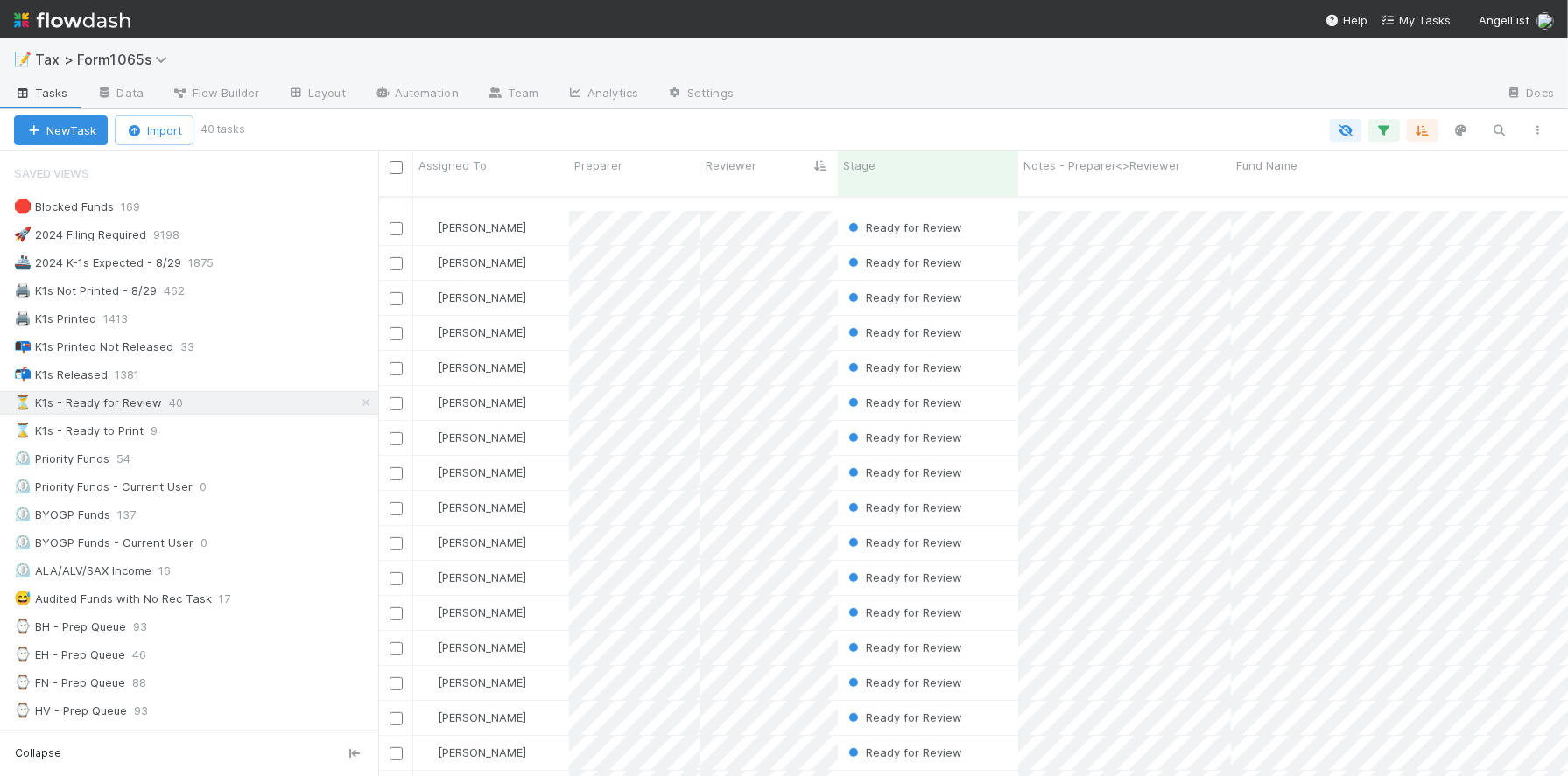
scroll to position [823, 0]
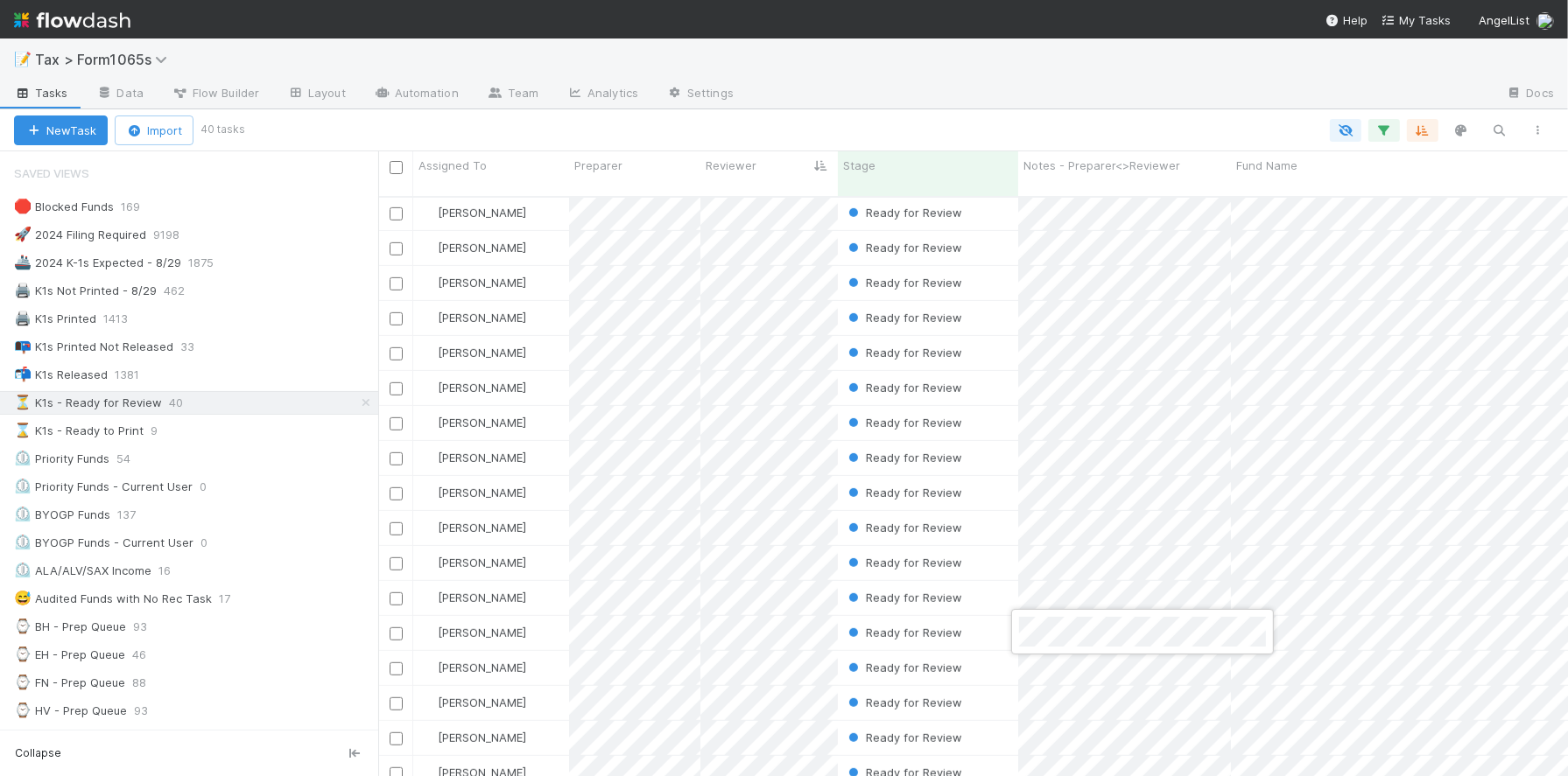
click at [1010, 106] on div at bounding box center [784, 388] width 1568 height 776
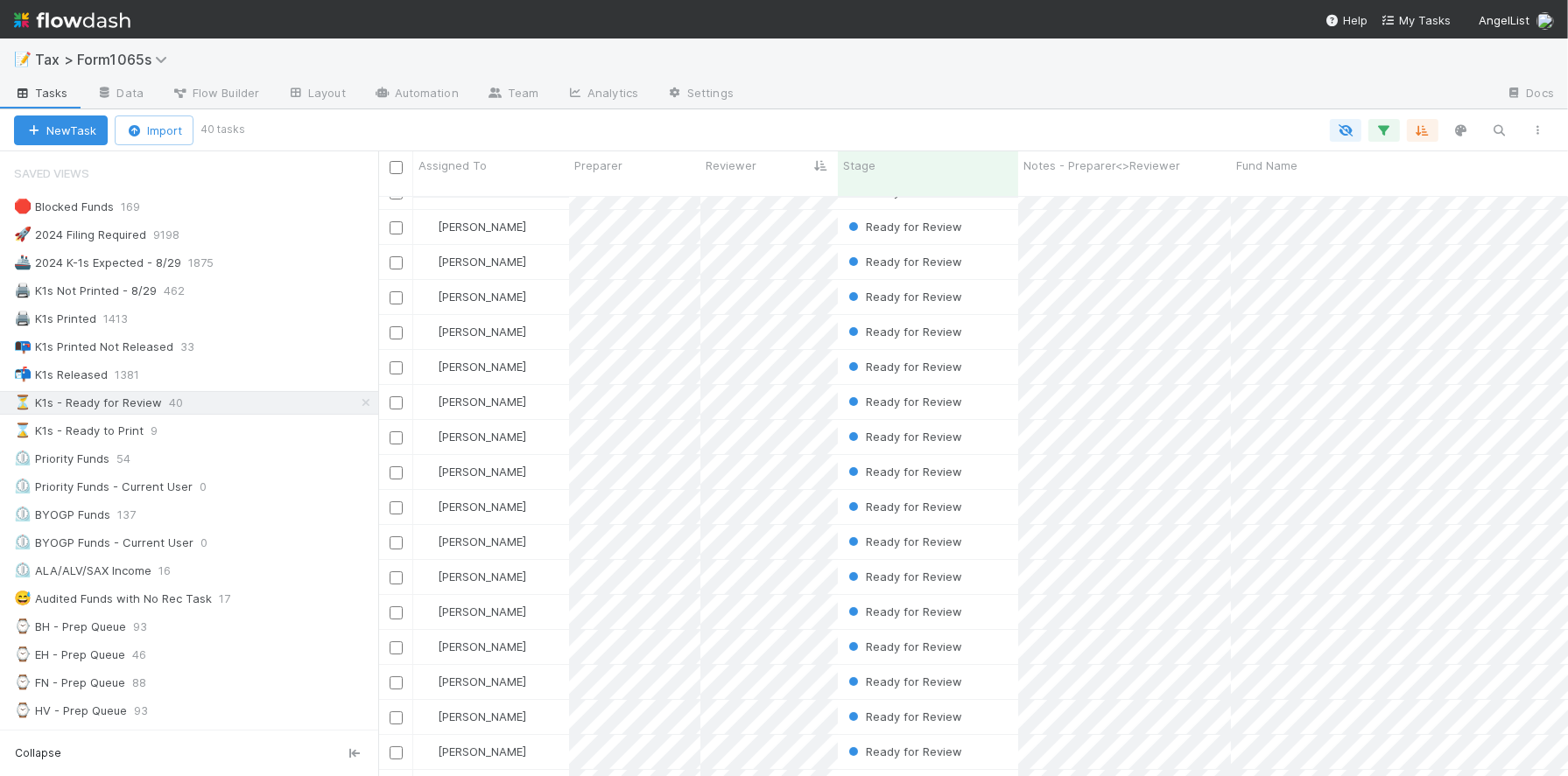
scroll to position [0, 0]
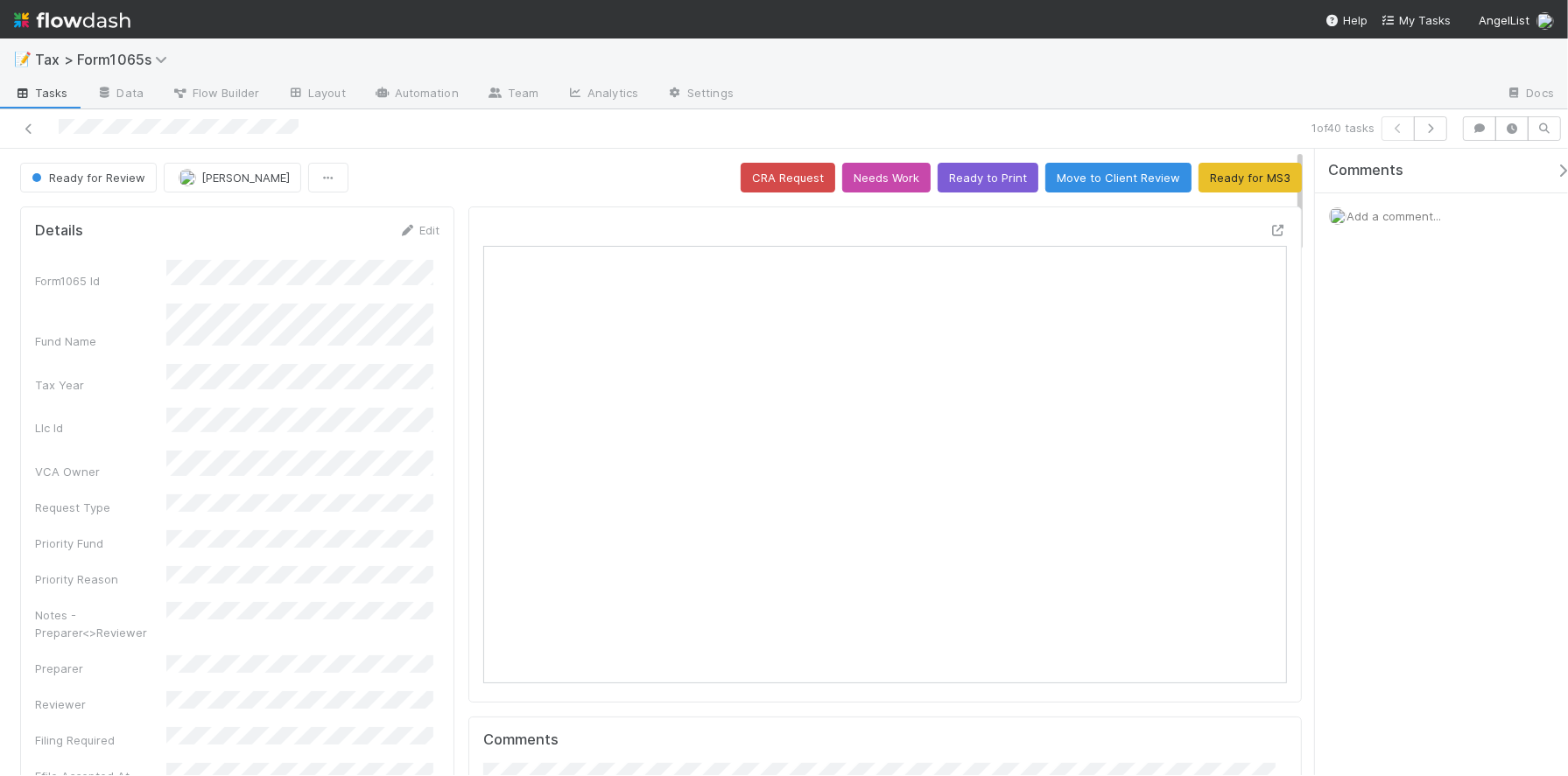
scroll to position [339, 383]
click at [954, 184] on button "Ready to Print" at bounding box center [988, 177] width 101 height 30
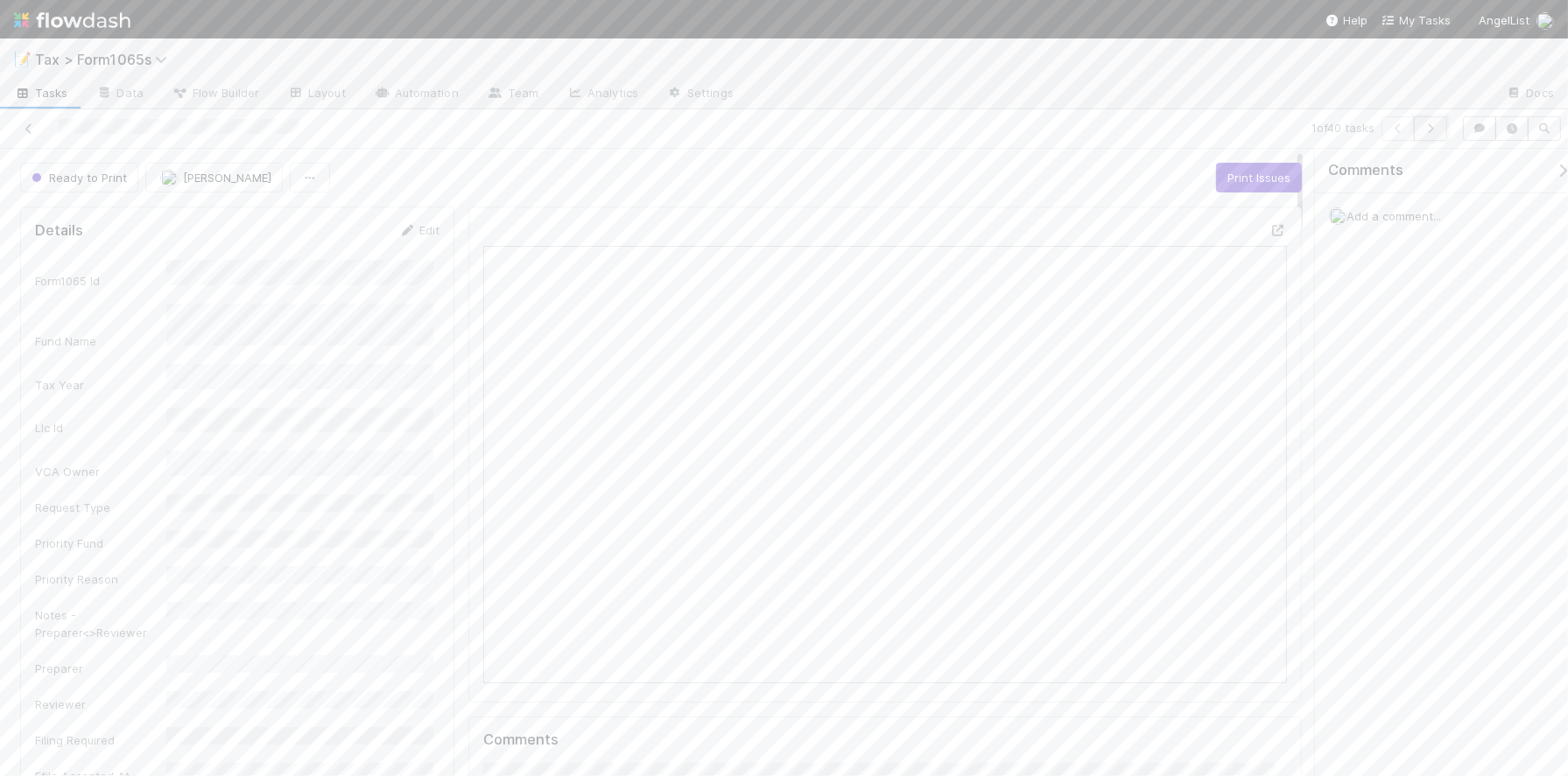
click at [1430, 135] on button "button" at bounding box center [1431, 128] width 34 height 25
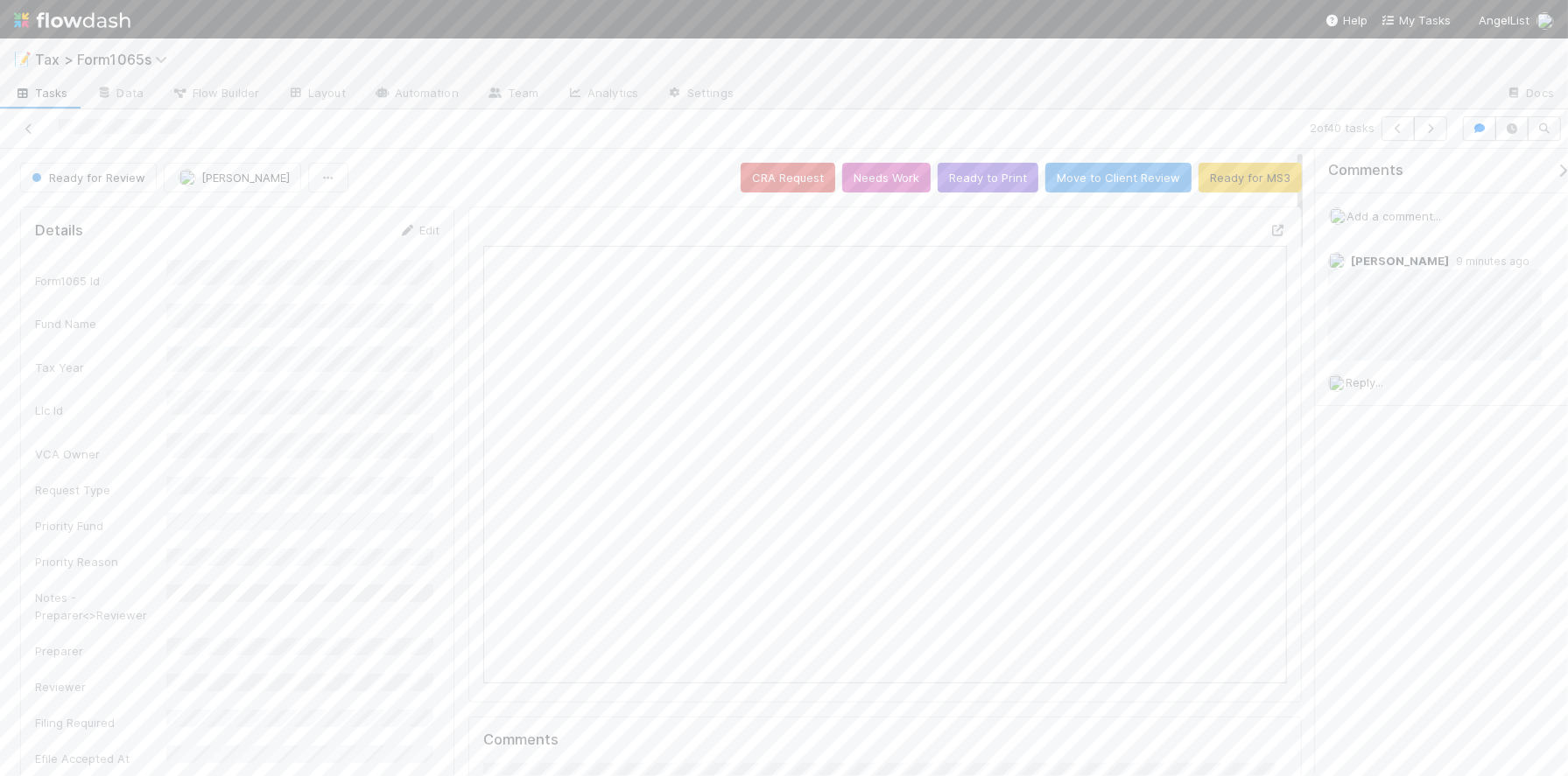
scroll to position [339, 383]
click at [420, 229] on link "Edit" at bounding box center [418, 230] width 41 height 14
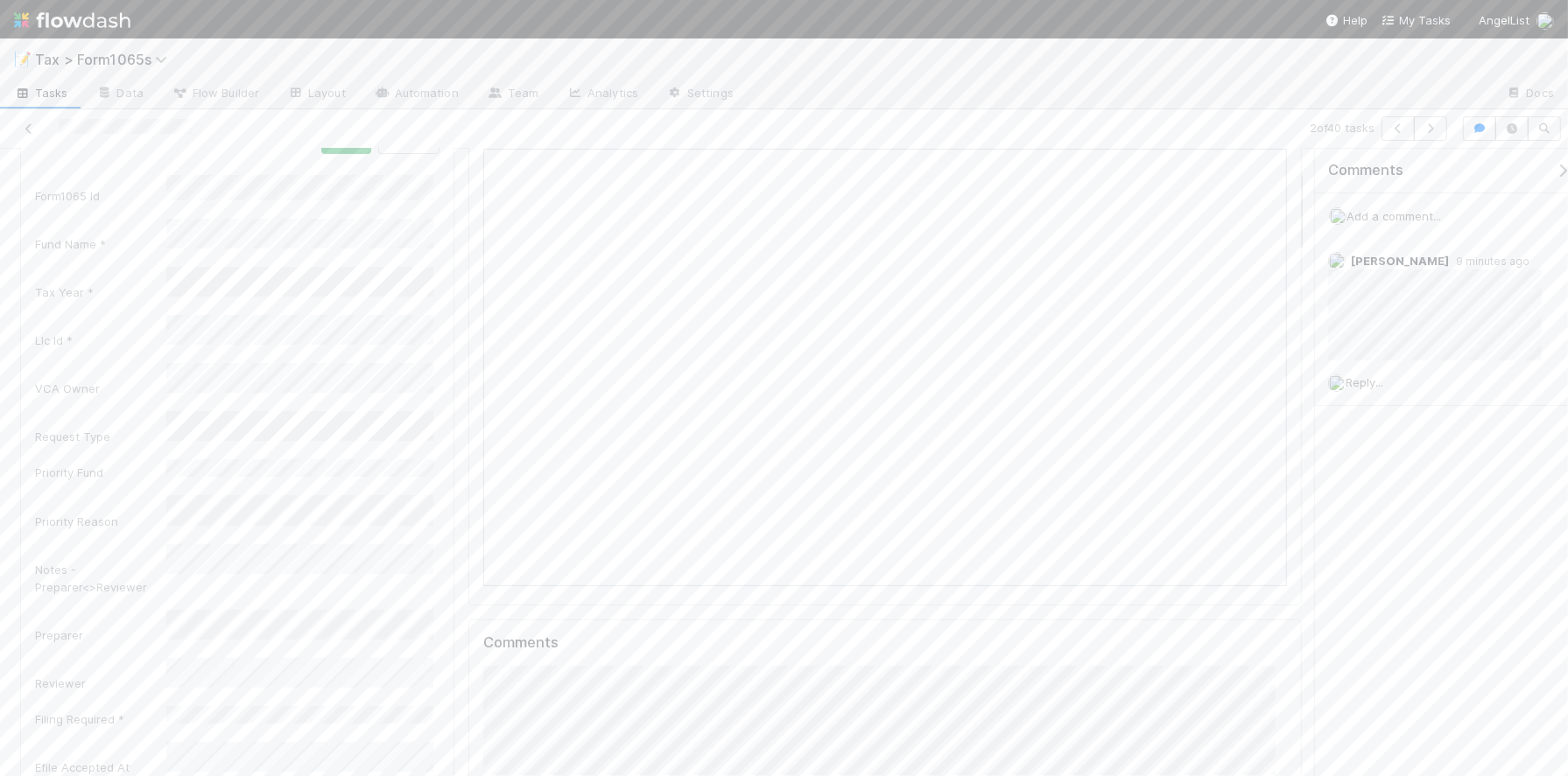
scroll to position [219, 0]
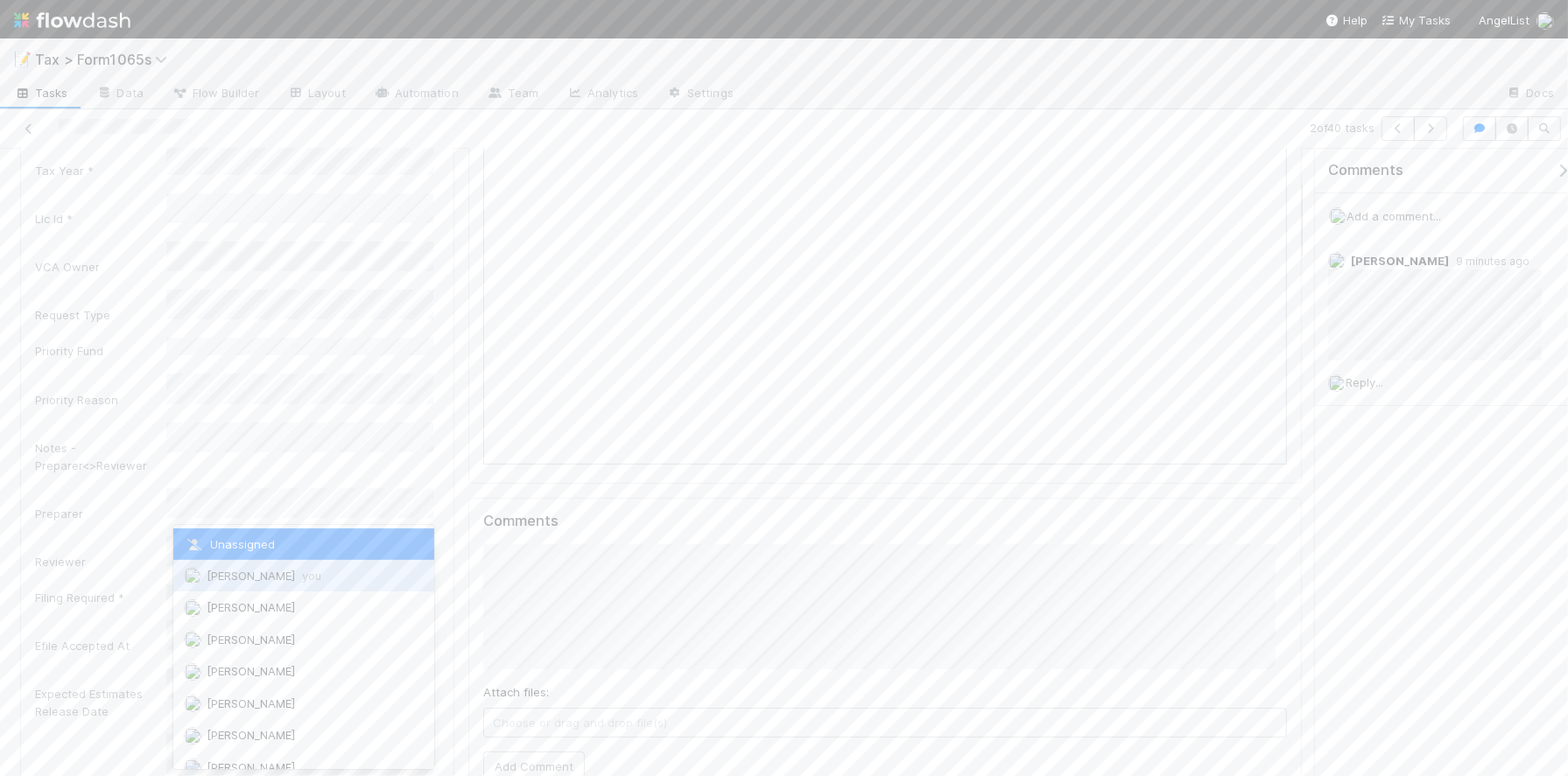
click at [312, 582] on div "[PERSON_NAME] you" at bounding box center [304, 576] width 260 height 32
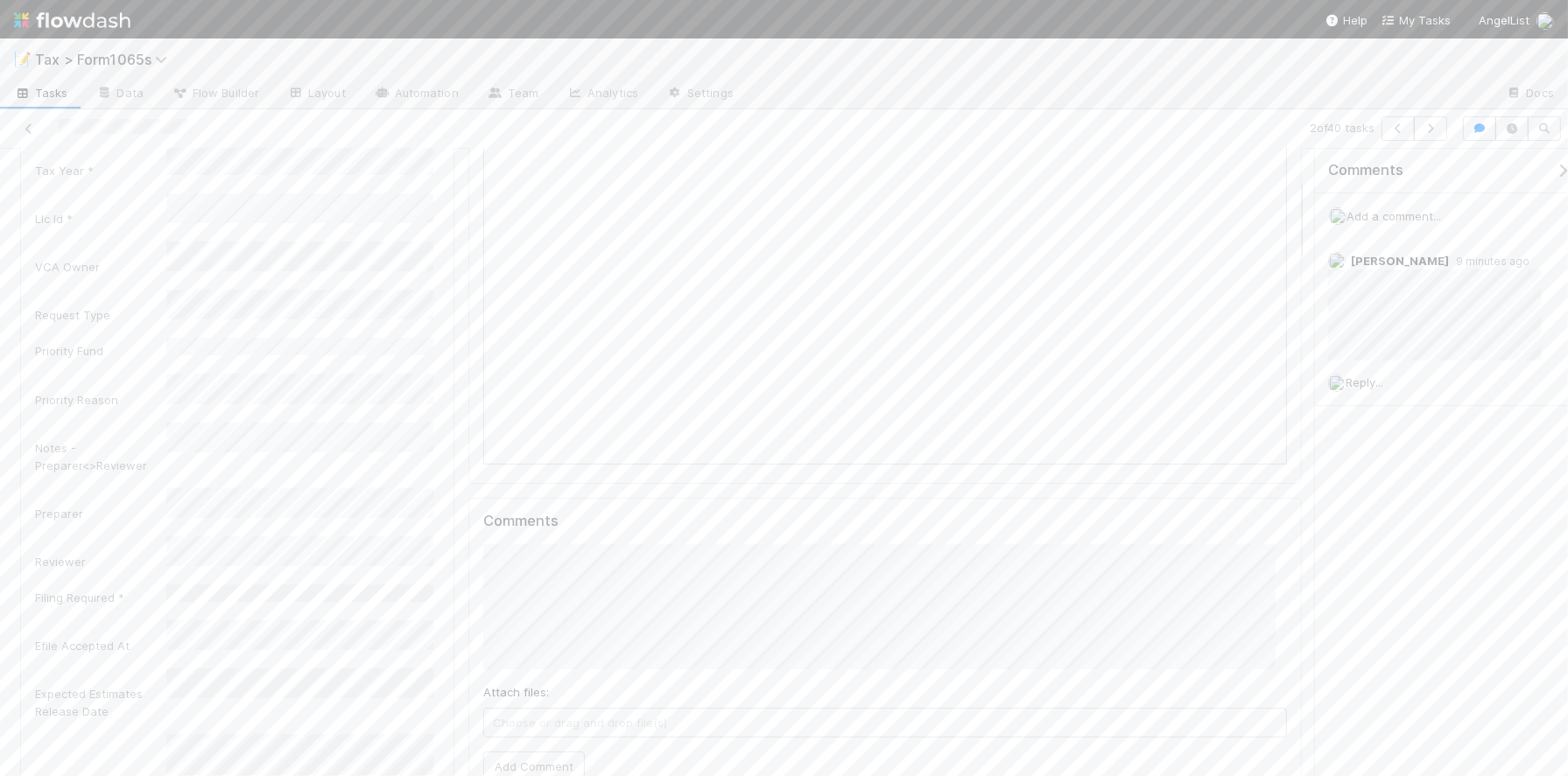
scroll to position [0, 0]
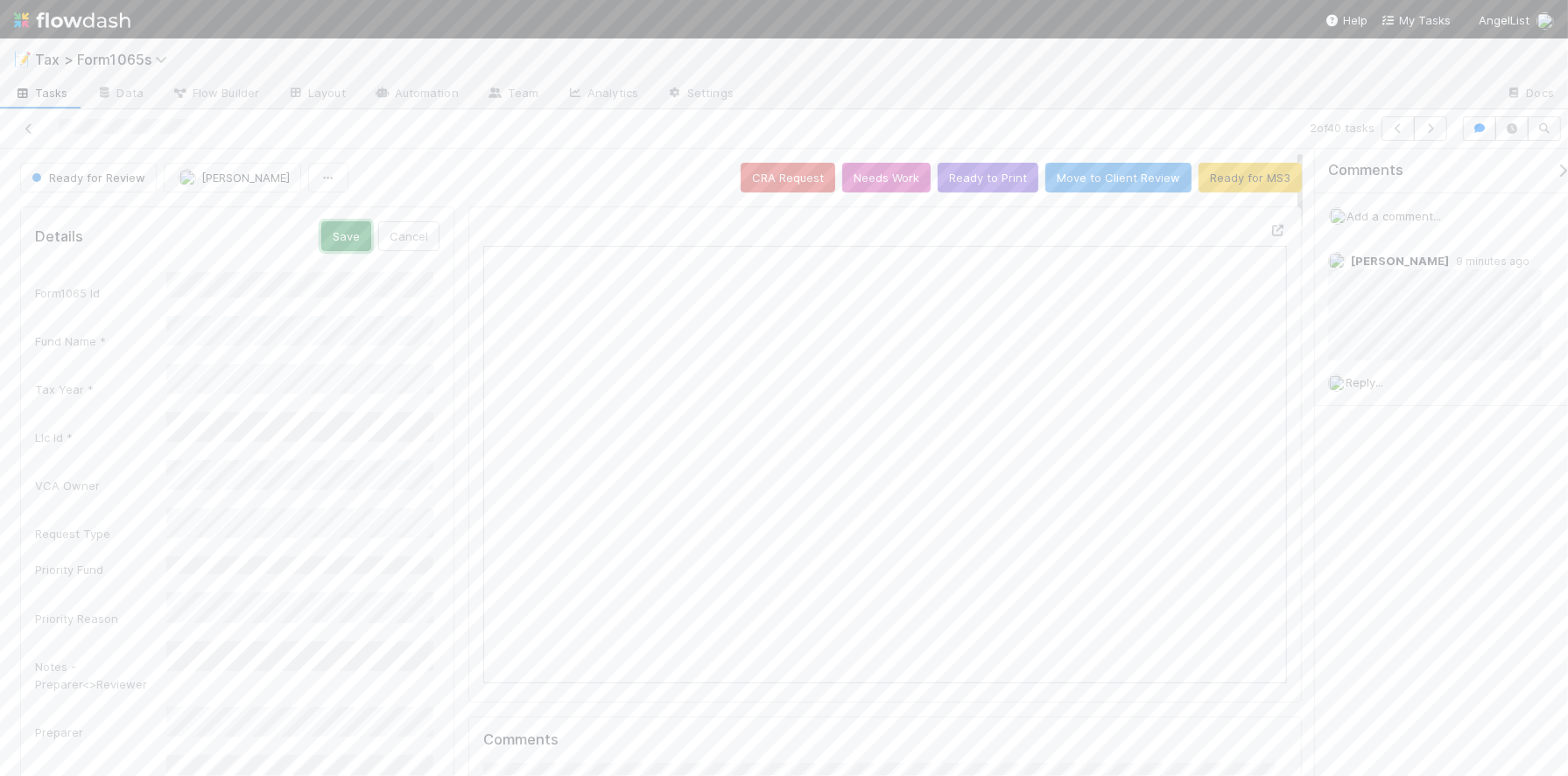
click at [338, 239] on button "Save" at bounding box center [346, 236] width 50 height 30
click at [1424, 132] on icon "button" at bounding box center [1430, 129] width 17 height 11
click at [976, 182] on button "Ready to Print" at bounding box center [988, 177] width 101 height 30
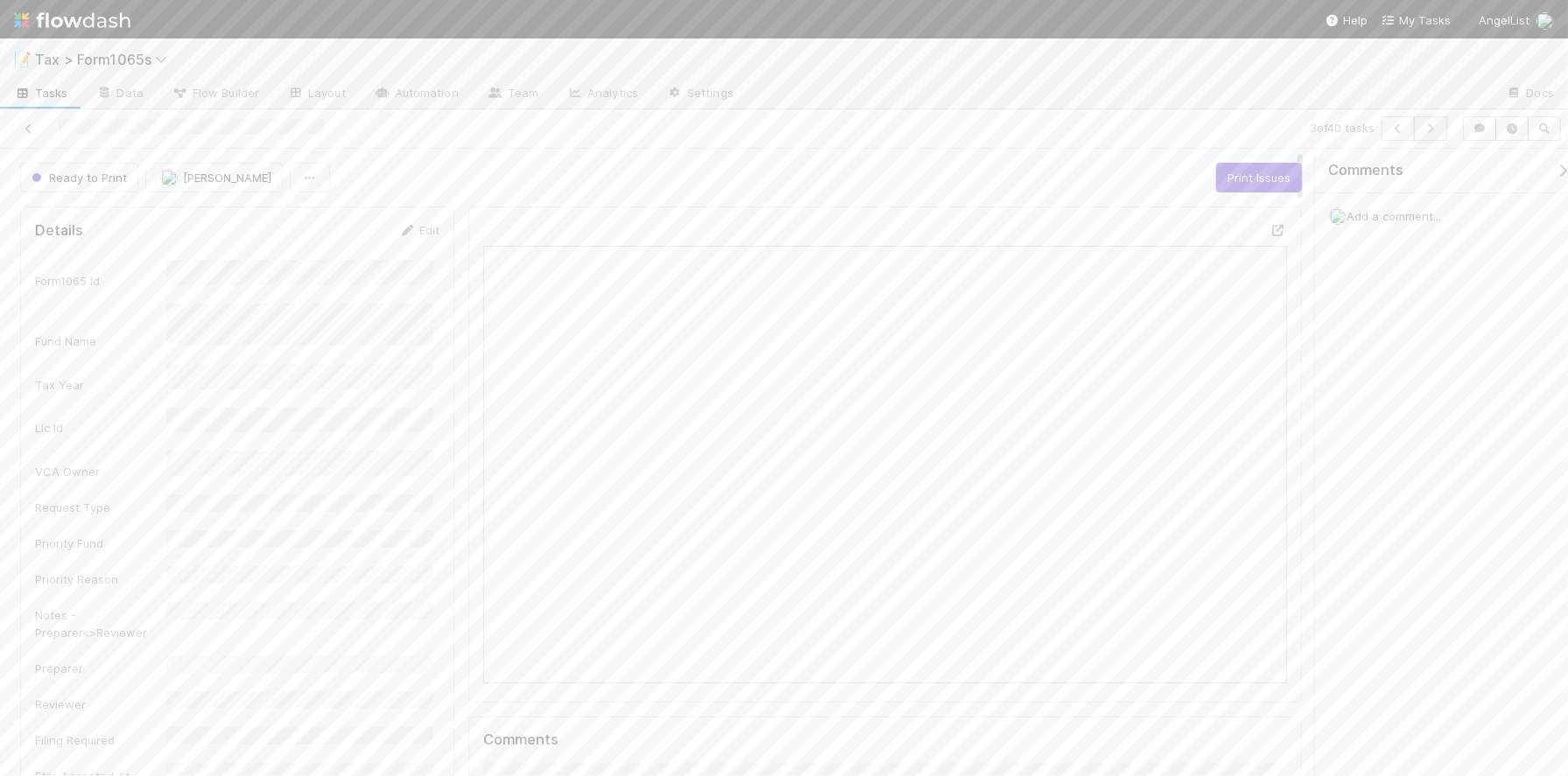
click at [1428, 127] on icon "button" at bounding box center [1430, 129] width 17 height 11
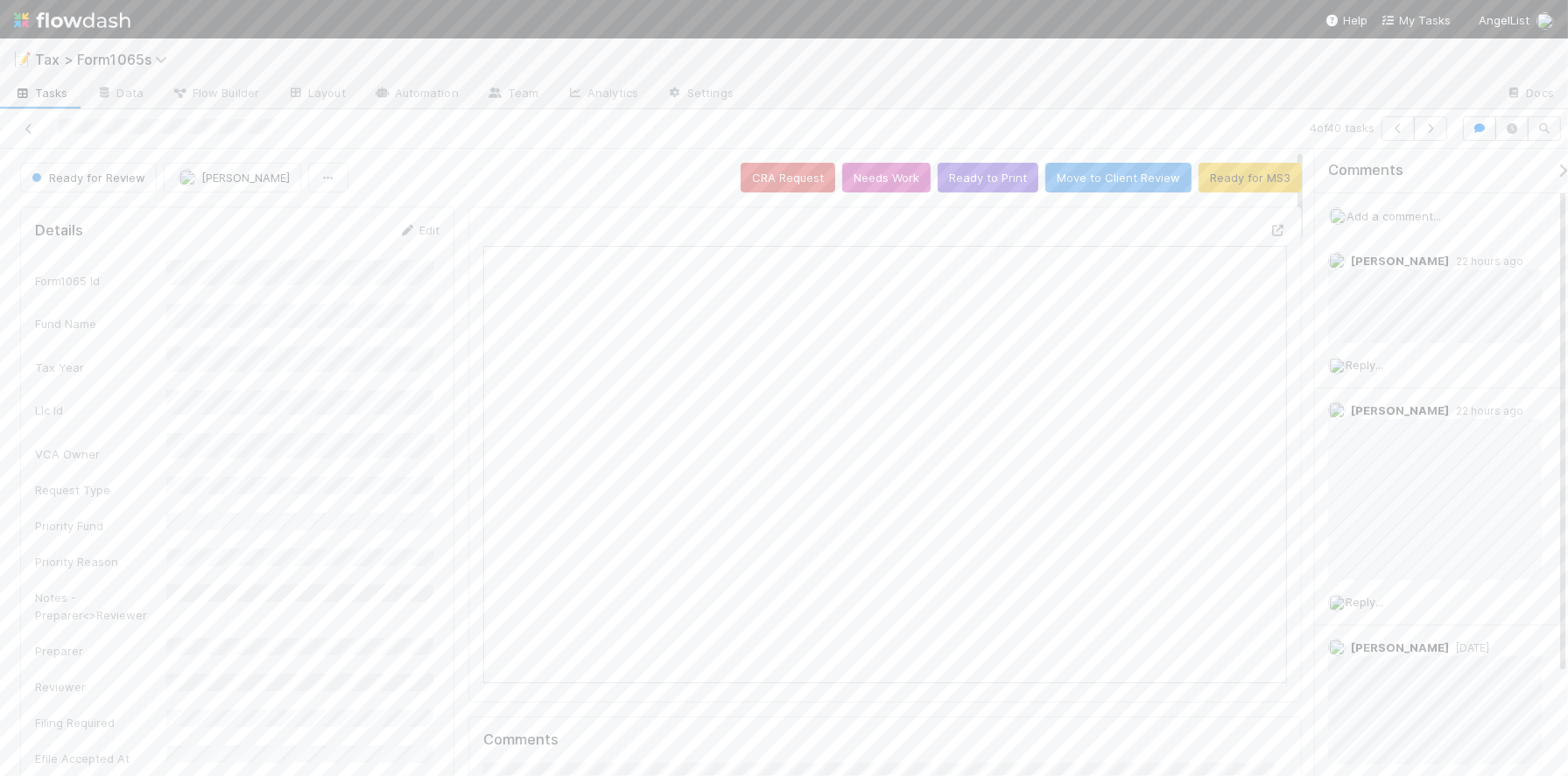
scroll to position [339, 775]
click at [947, 189] on button "Ready to Print" at bounding box center [988, 177] width 101 height 30
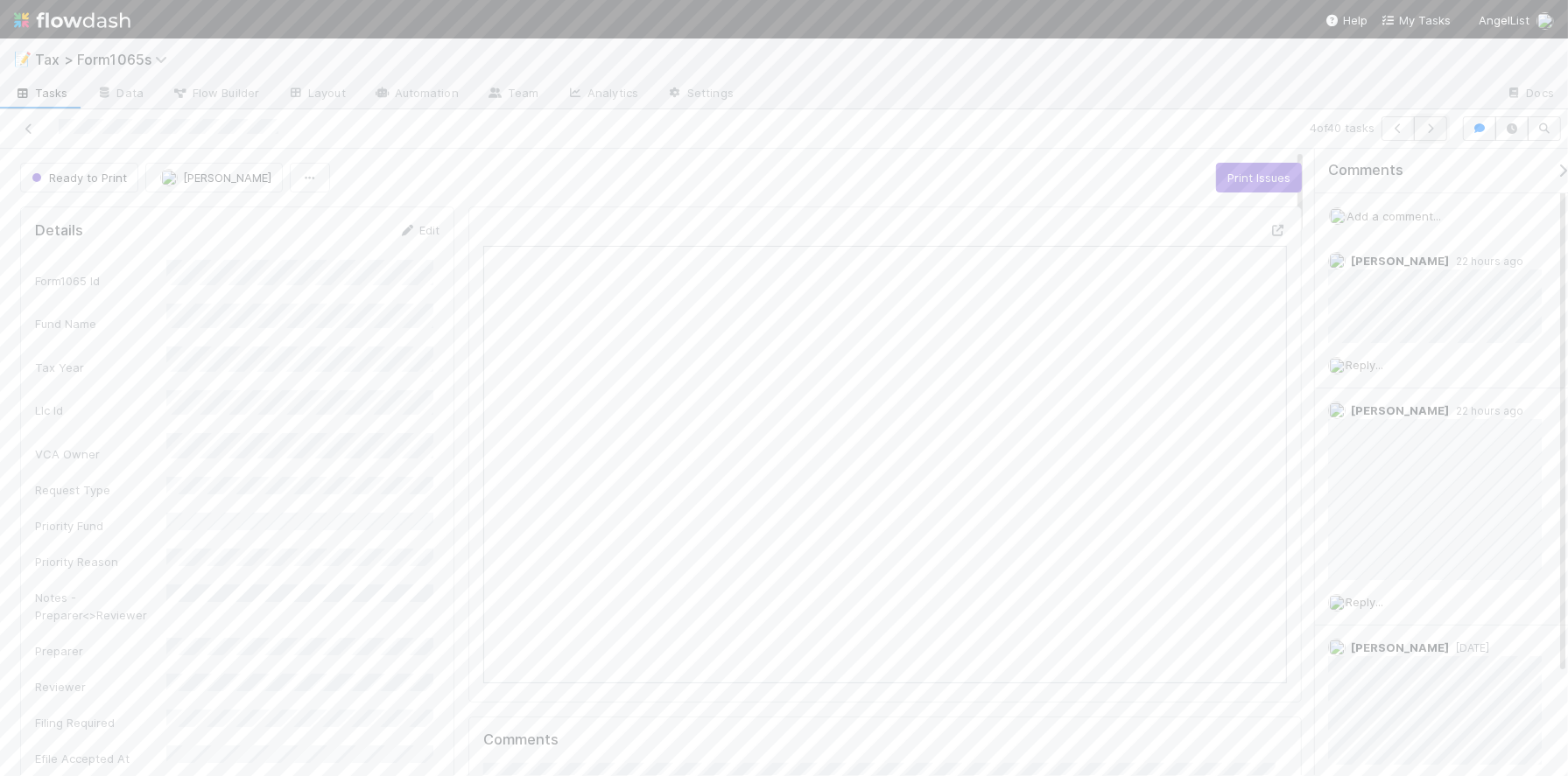
click at [1428, 133] on icon "button" at bounding box center [1430, 129] width 17 height 11
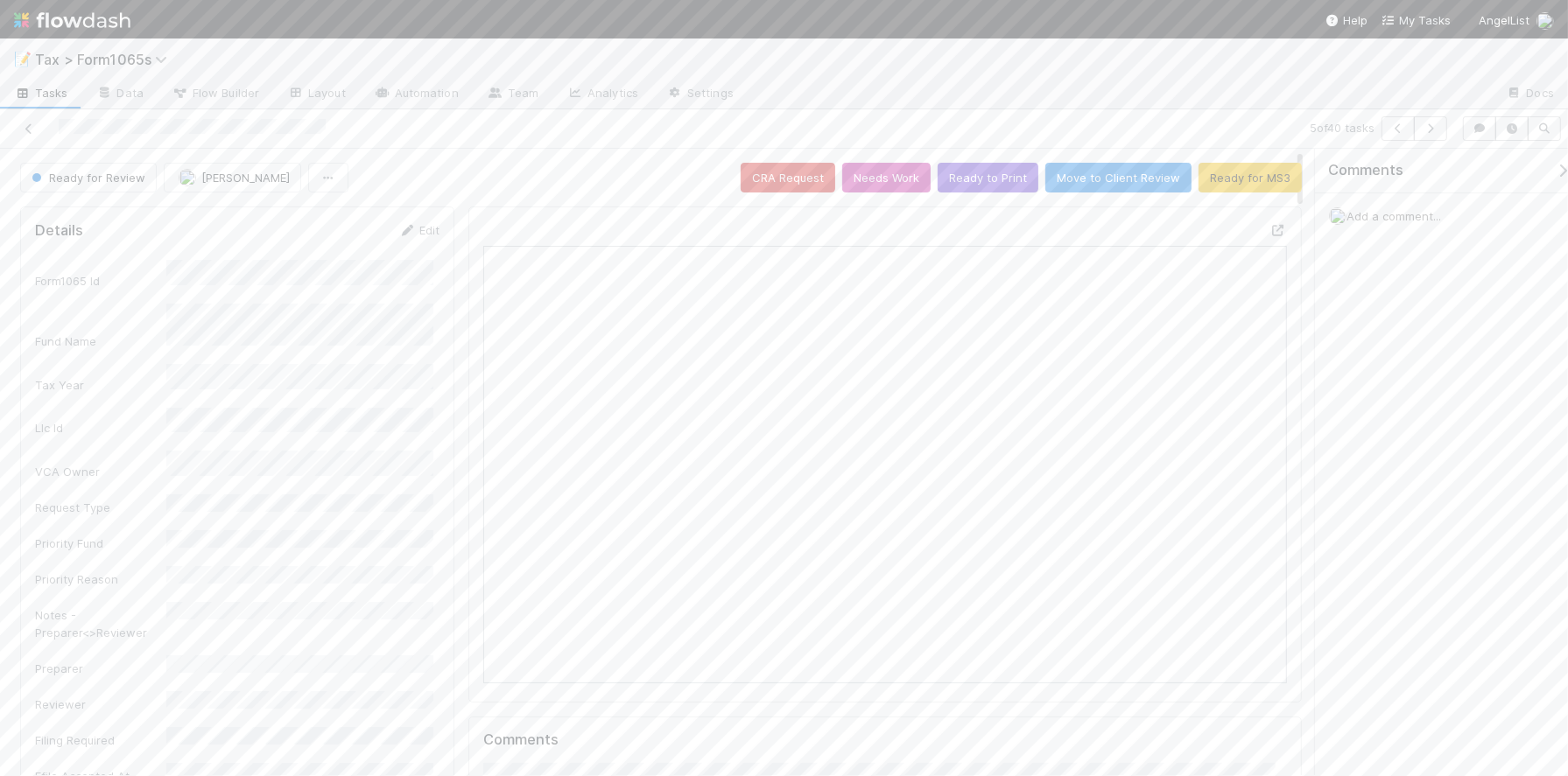
scroll to position [339, 775]
click at [981, 184] on button "Ready to Print" at bounding box center [988, 177] width 101 height 30
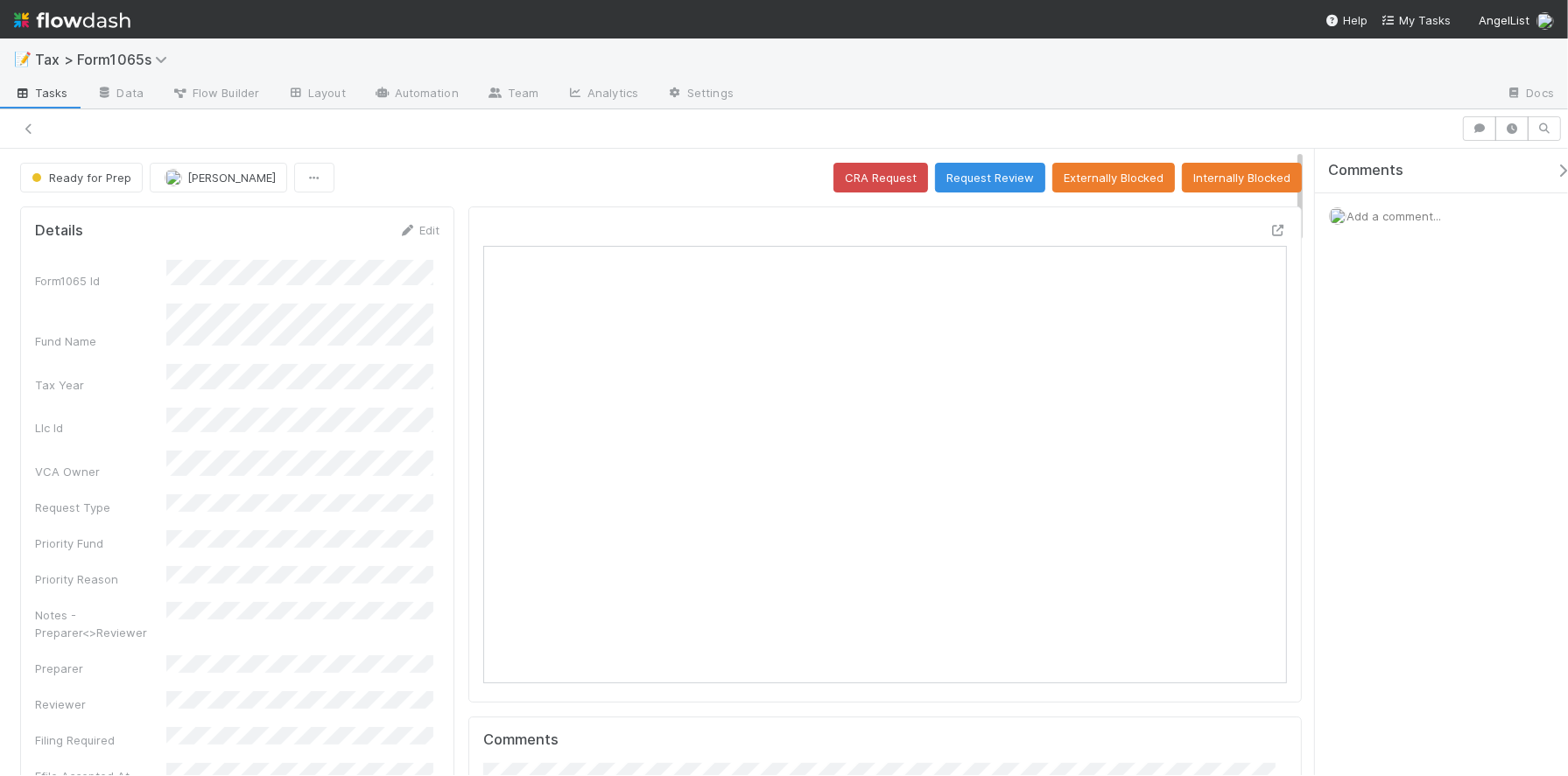
scroll to position [15, 17]
click at [23, 130] on icon at bounding box center [28, 129] width 17 height 12
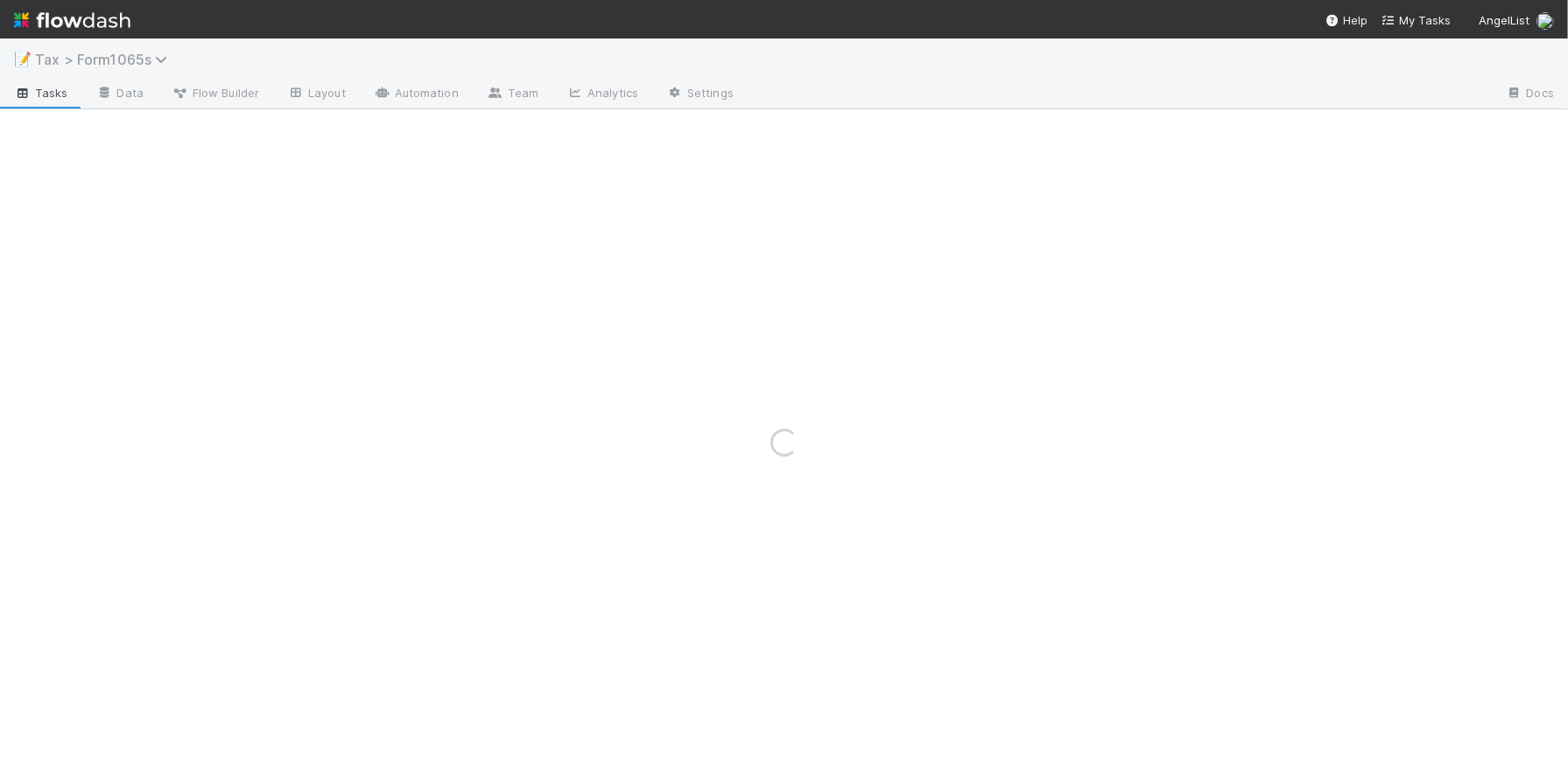
click at [90, 58] on span "Tax > Form1065s" at bounding box center [105, 59] width 141 height 17
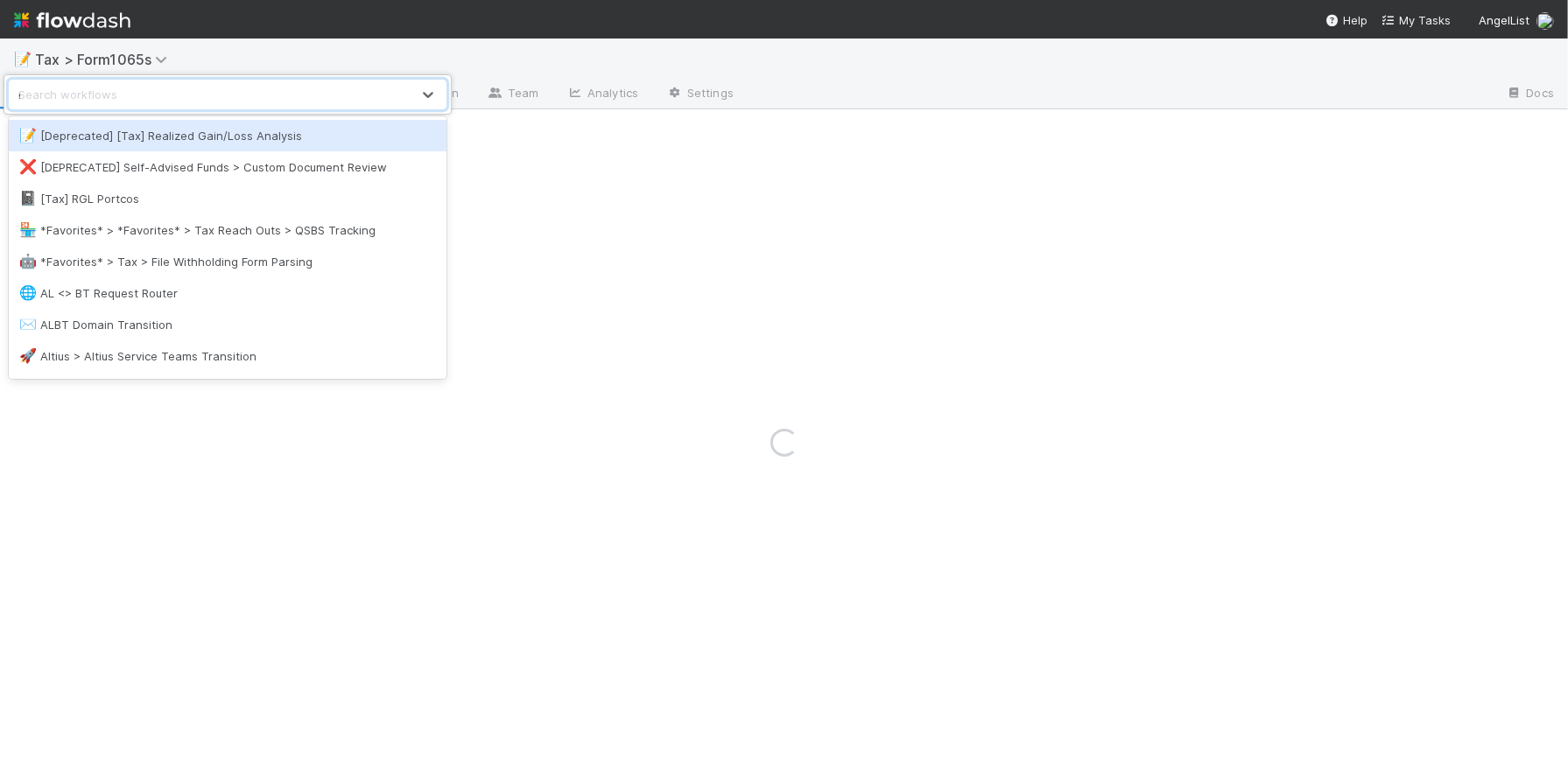
type input "man"
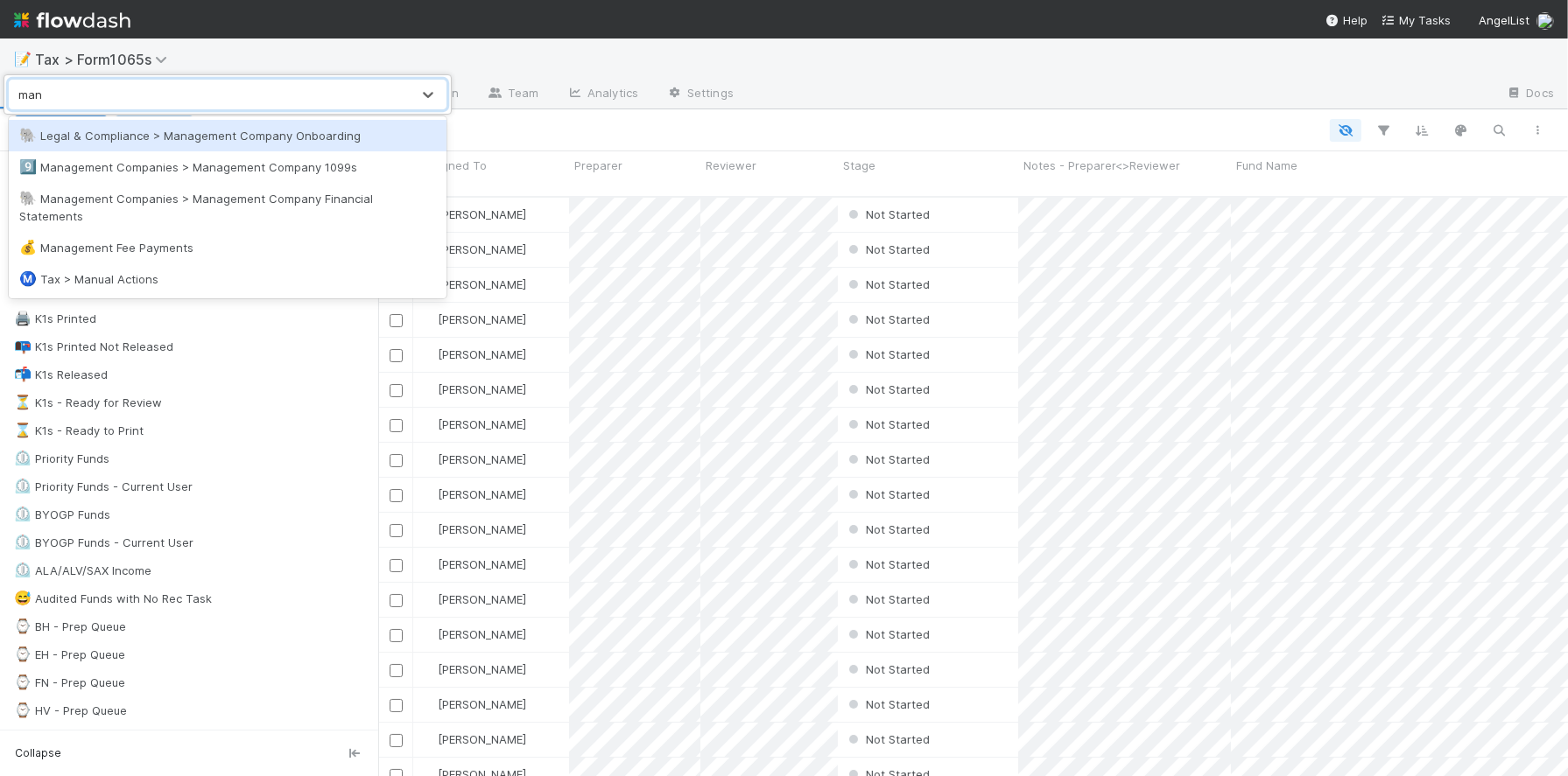
scroll to position [578, 1174]
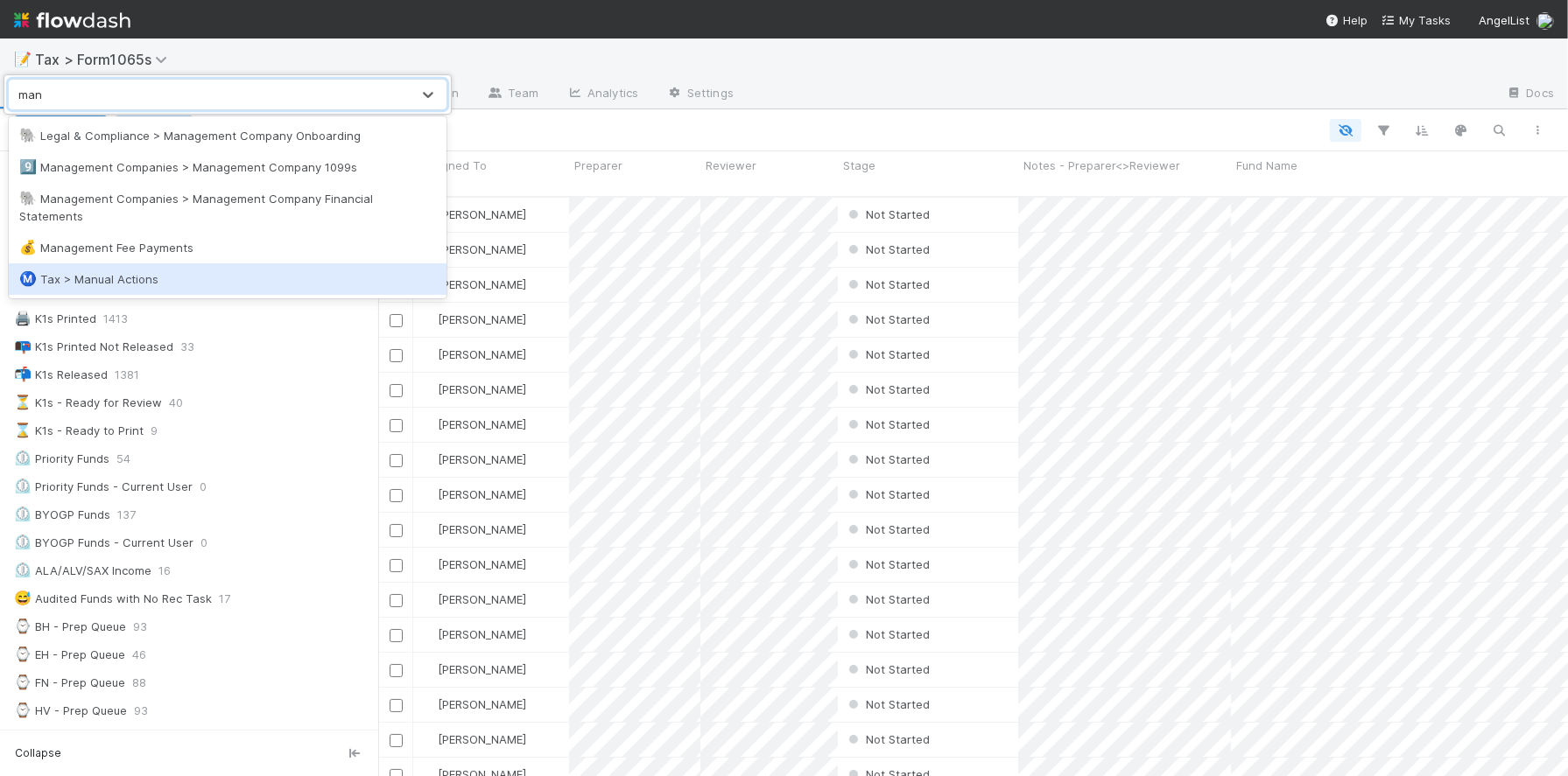
click at [217, 271] on div "Ⓜ️ Tax > Manual Actions" at bounding box center [227, 279] width 417 height 17
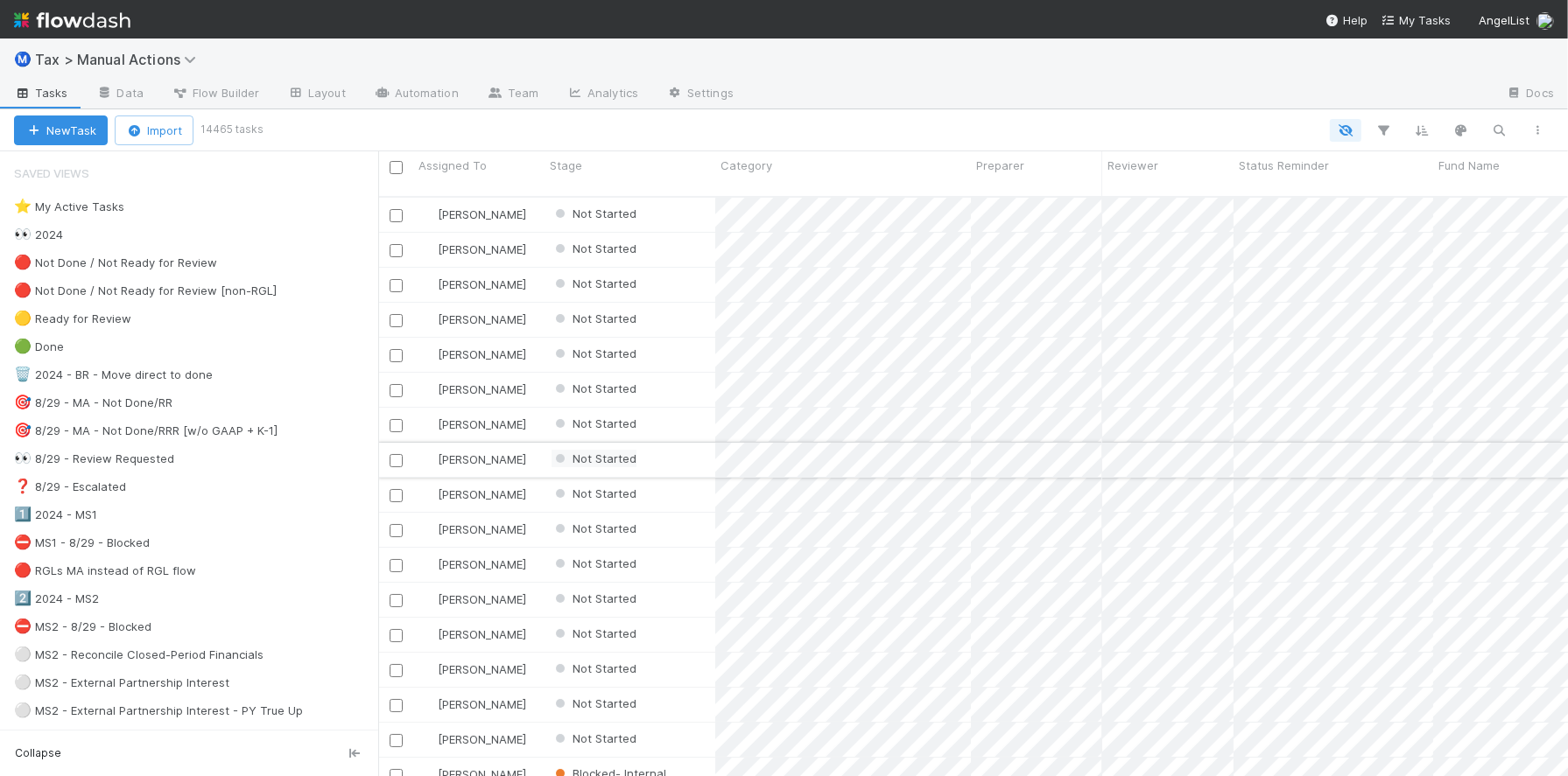
scroll to position [578, 1174]
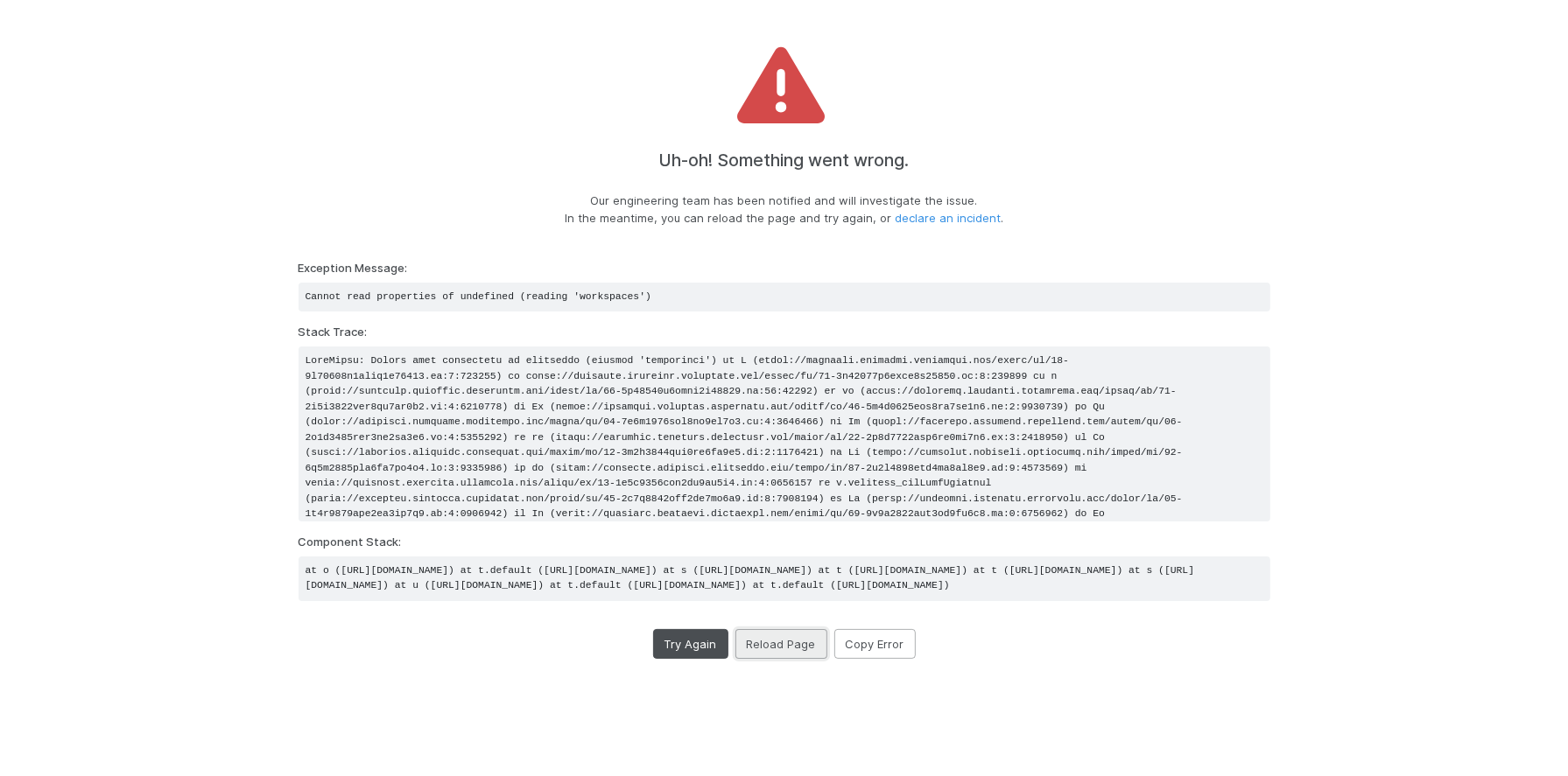
click at [777, 659] on button "Reload Page" at bounding box center [781, 644] width 92 height 30
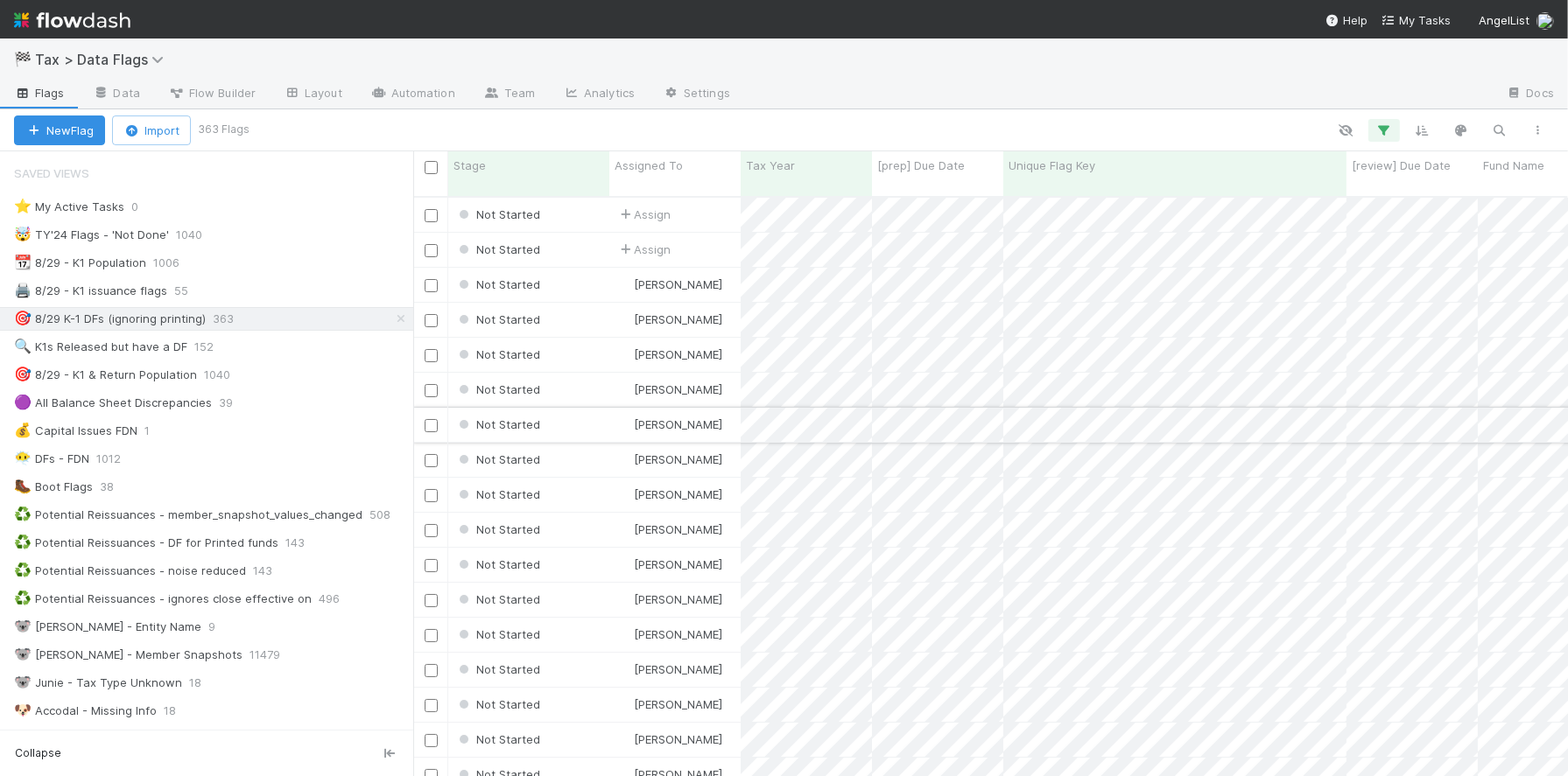
scroll to position [17, 17]
drag, startPoint x: 381, startPoint y: 422, endPoint x: 414, endPoint y: 420, distance: 33.1
click at [414, 420] on div at bounding box center [414, 464] width 1 height 625
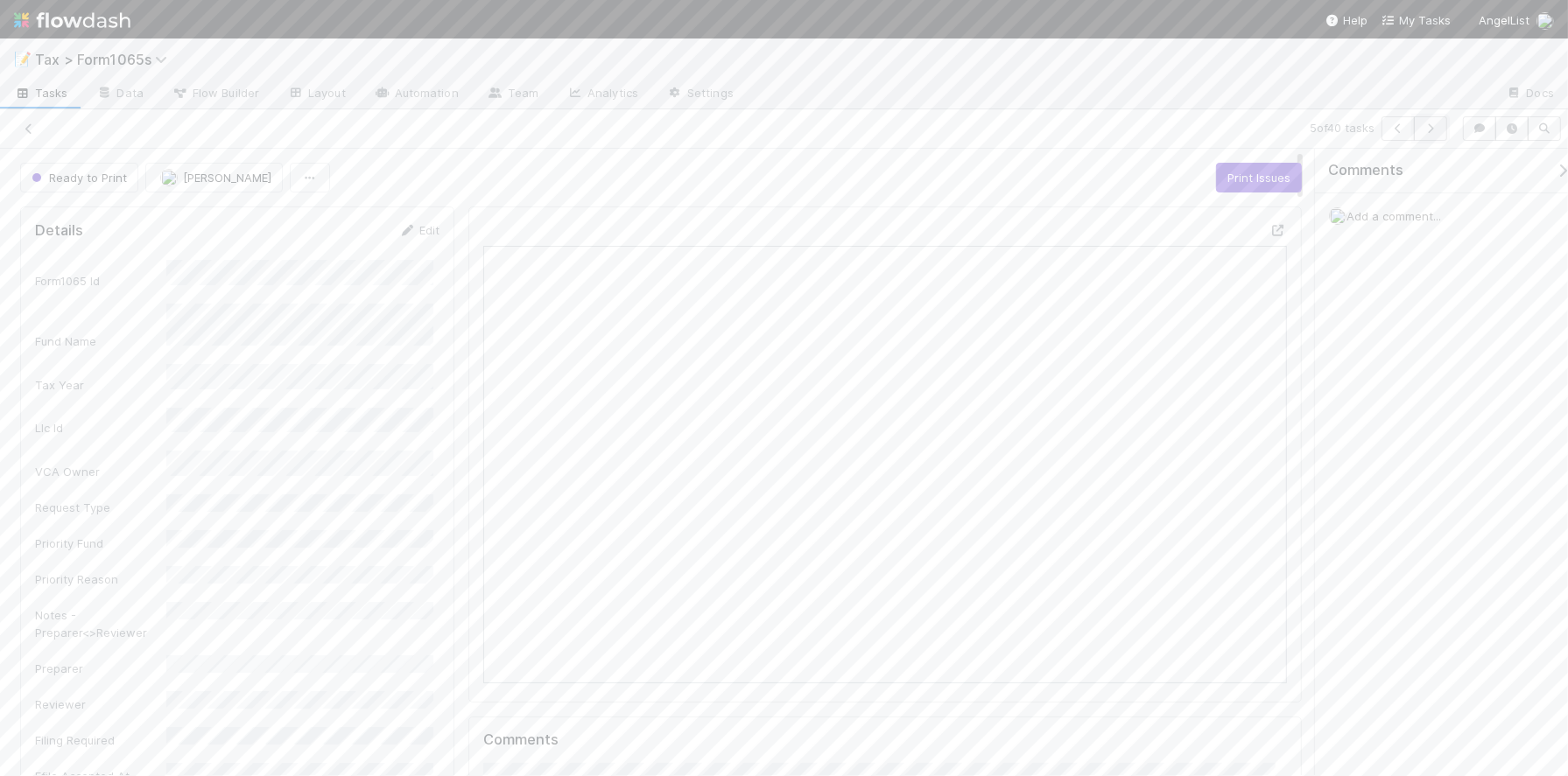
click at [1430, 131] on icon "button" at bounding box center [1430, 129] width 17 height 11
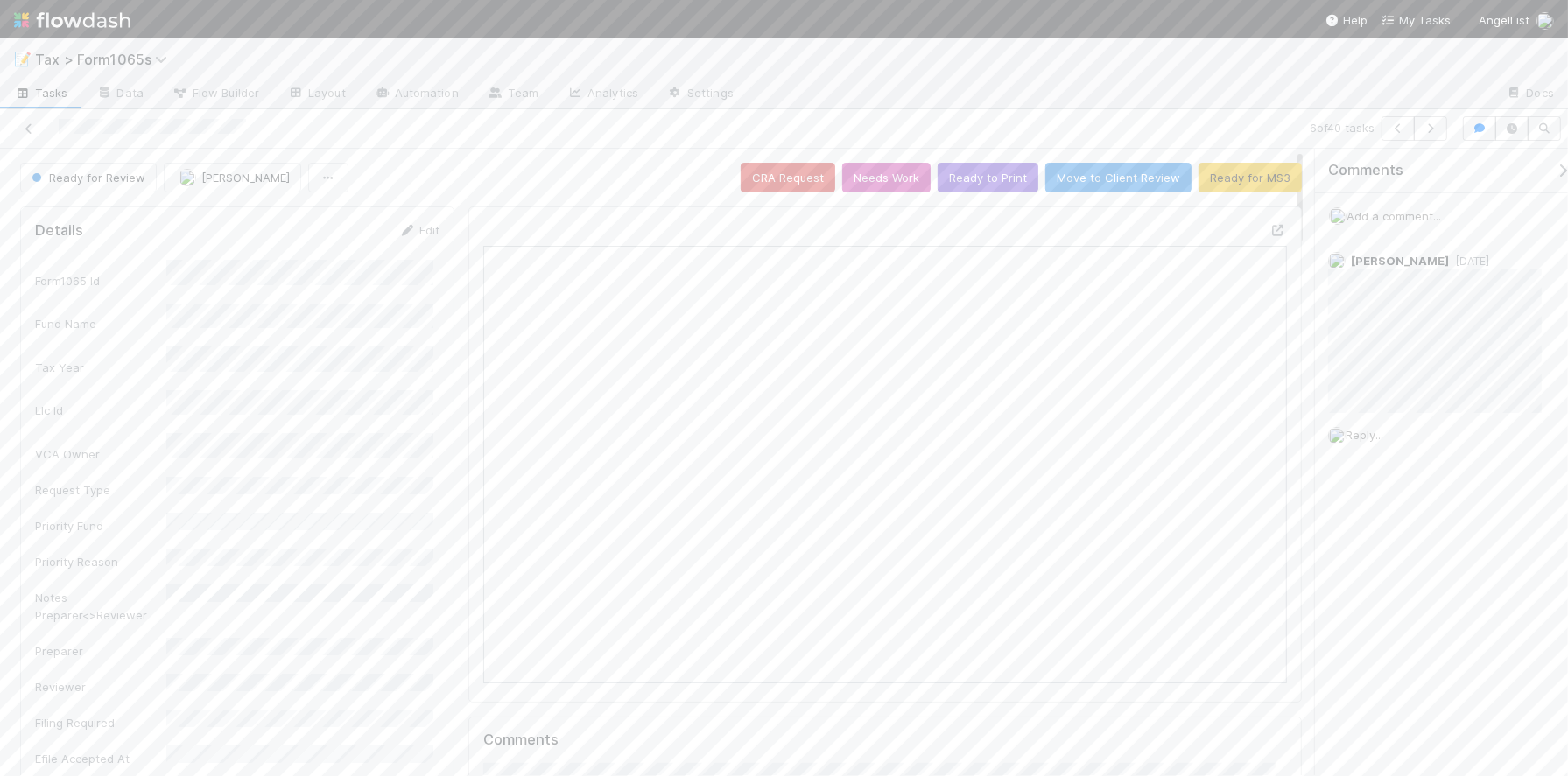
scroll to position [339, 383]
click at [414, 226] on link "Edit" at bounding box center [418, 230] width 41 height 14
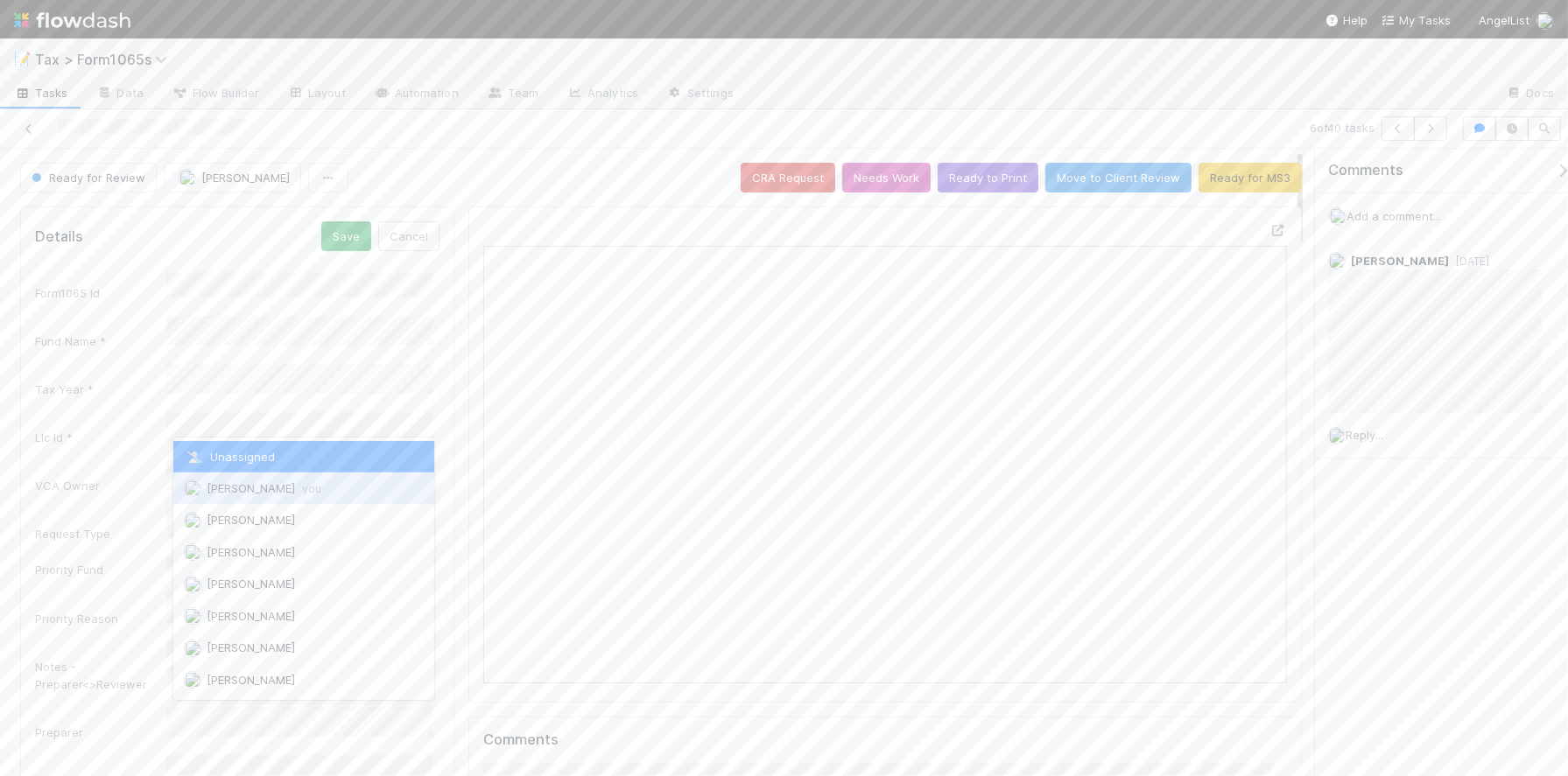
click at [337, 494] on div "[PERSON_NAME] you" at bounding box center [304, 488] width 260 height 32
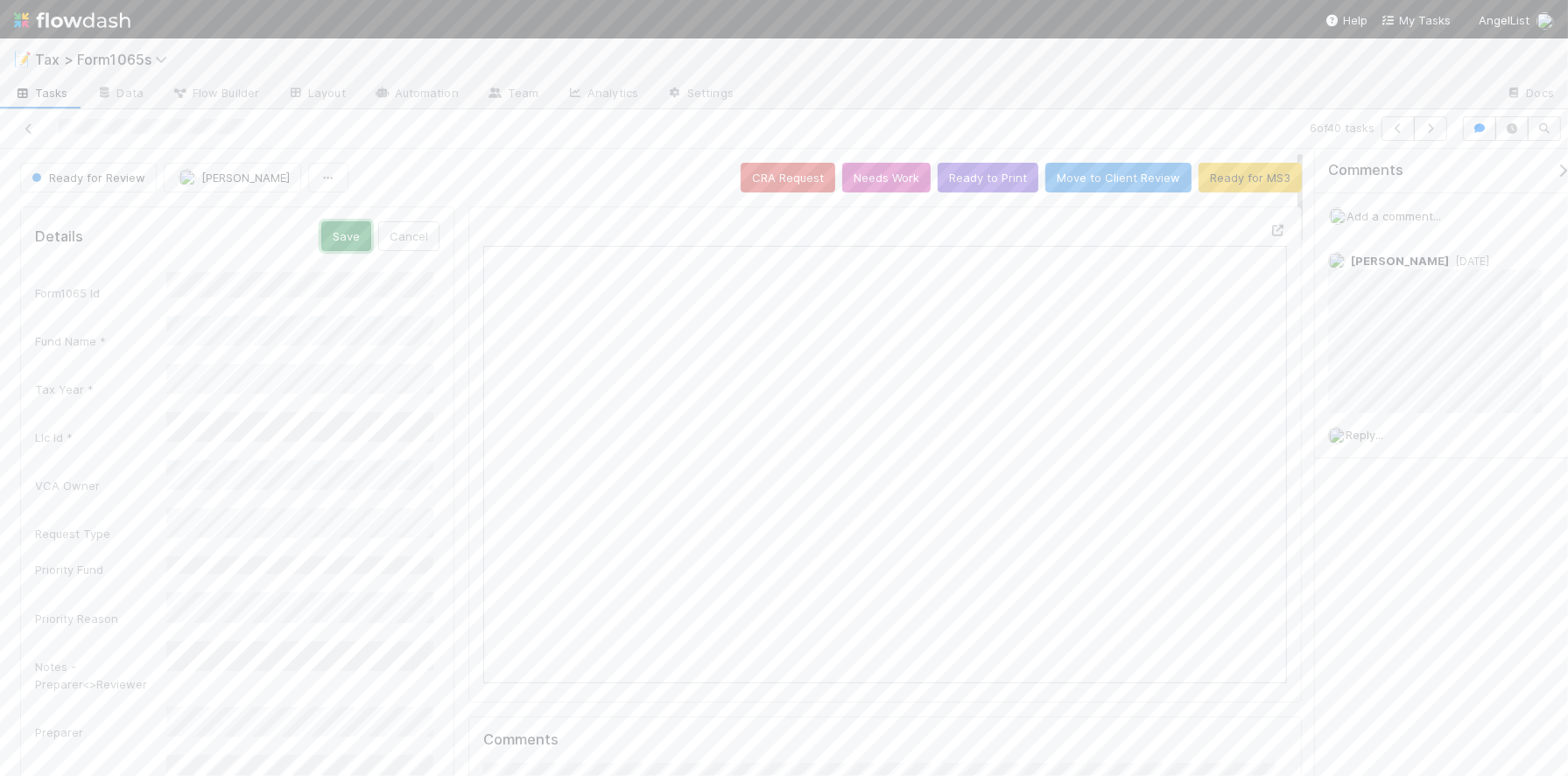
drag, startPoint x: 344, startPoint y: 242, endPoint x: 374, endPoint y: 258, distance: 34.0
click at [344, 243] on button "Save" at bounding box center [346, 236] width 50 height 30
click at [1425, 128] on icon "button" at bounding box center [1430, 129] width 17 height 11
click at [961, 182] on button "Ready to Print" at bounding box center [988, 177] width 101 height 30
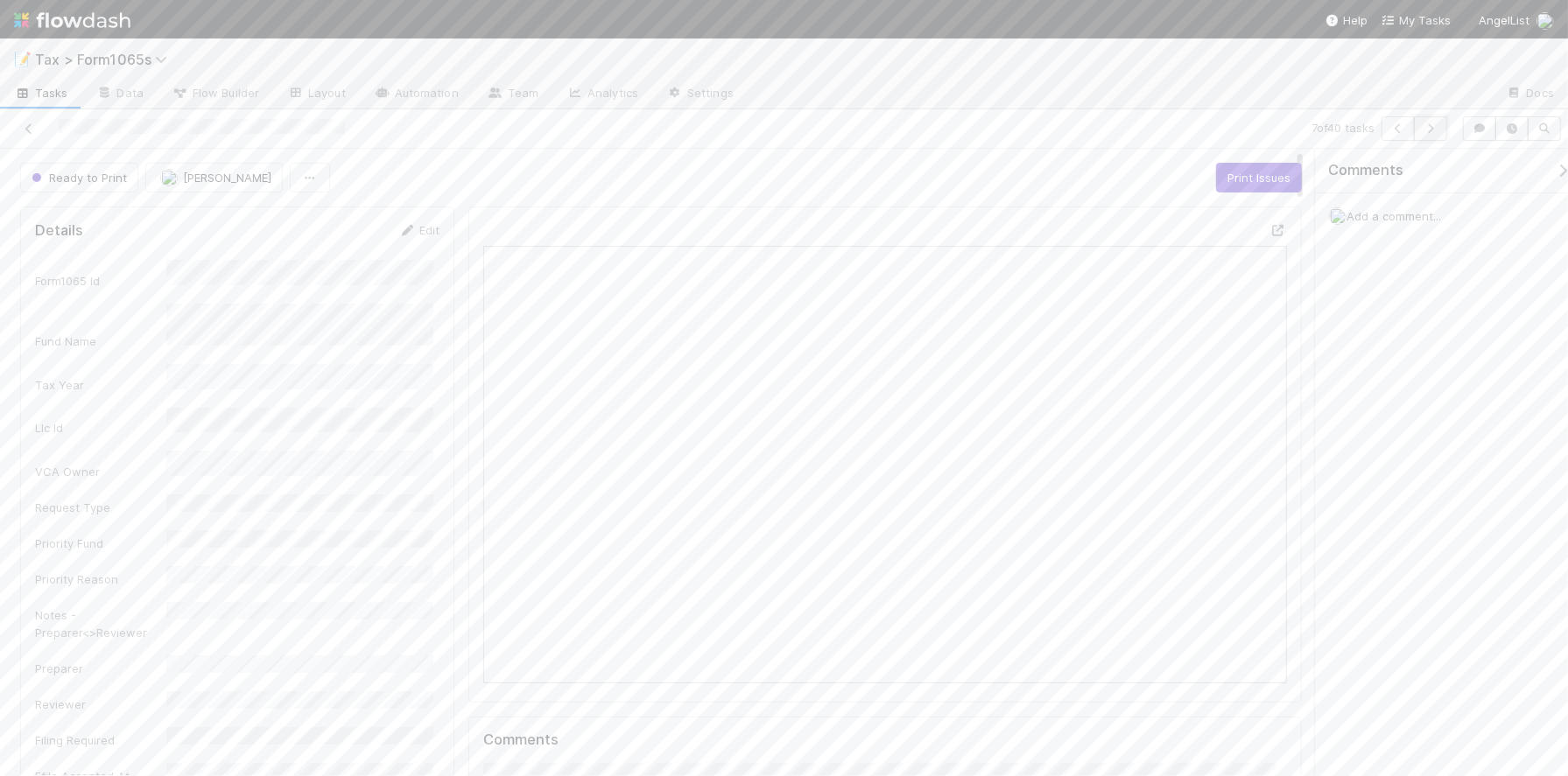
click at [1423, 128] on icon "button" at bounding box center [1430, 129] width 17 height 11
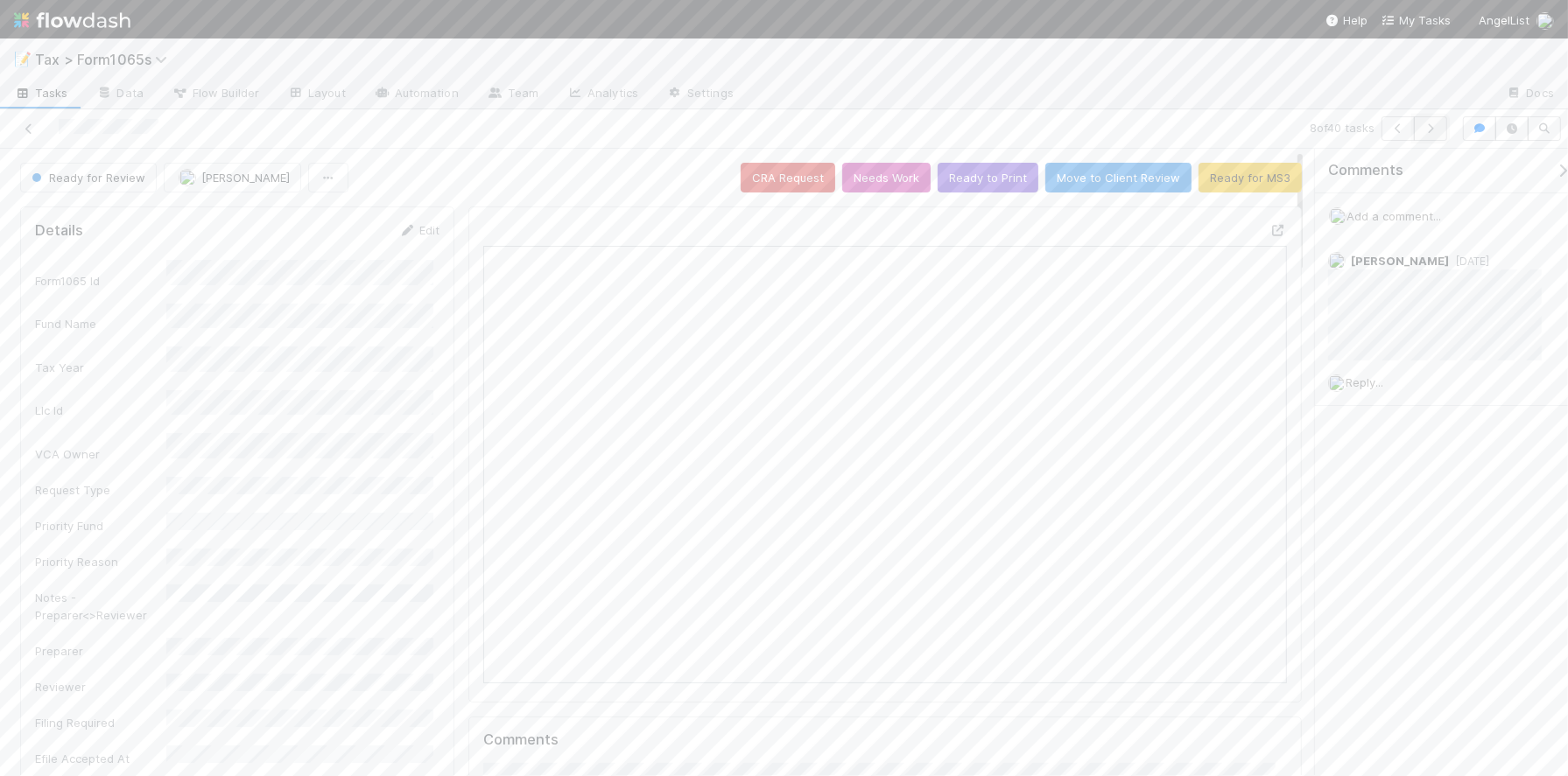
click at [1433, 130] on icon "button" at bounding box center [1430, 129] width 17 height 11
click at [972, 181] on button "Ready to Print" at bounding box center [988, 177] width 101 height 30
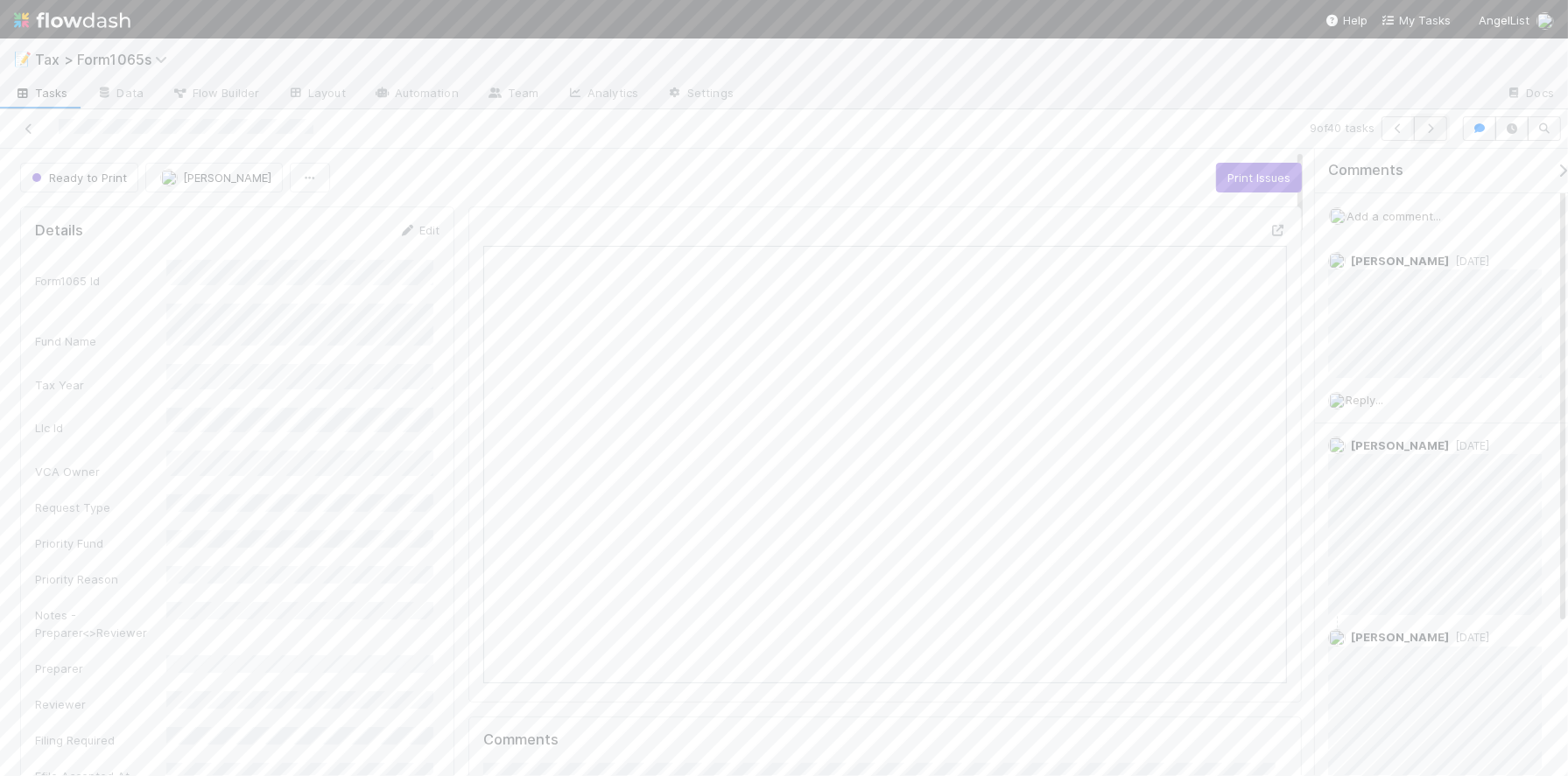
click at [1436, 134] on button "button" at bounding box center [1431, 128] width 34 height 25
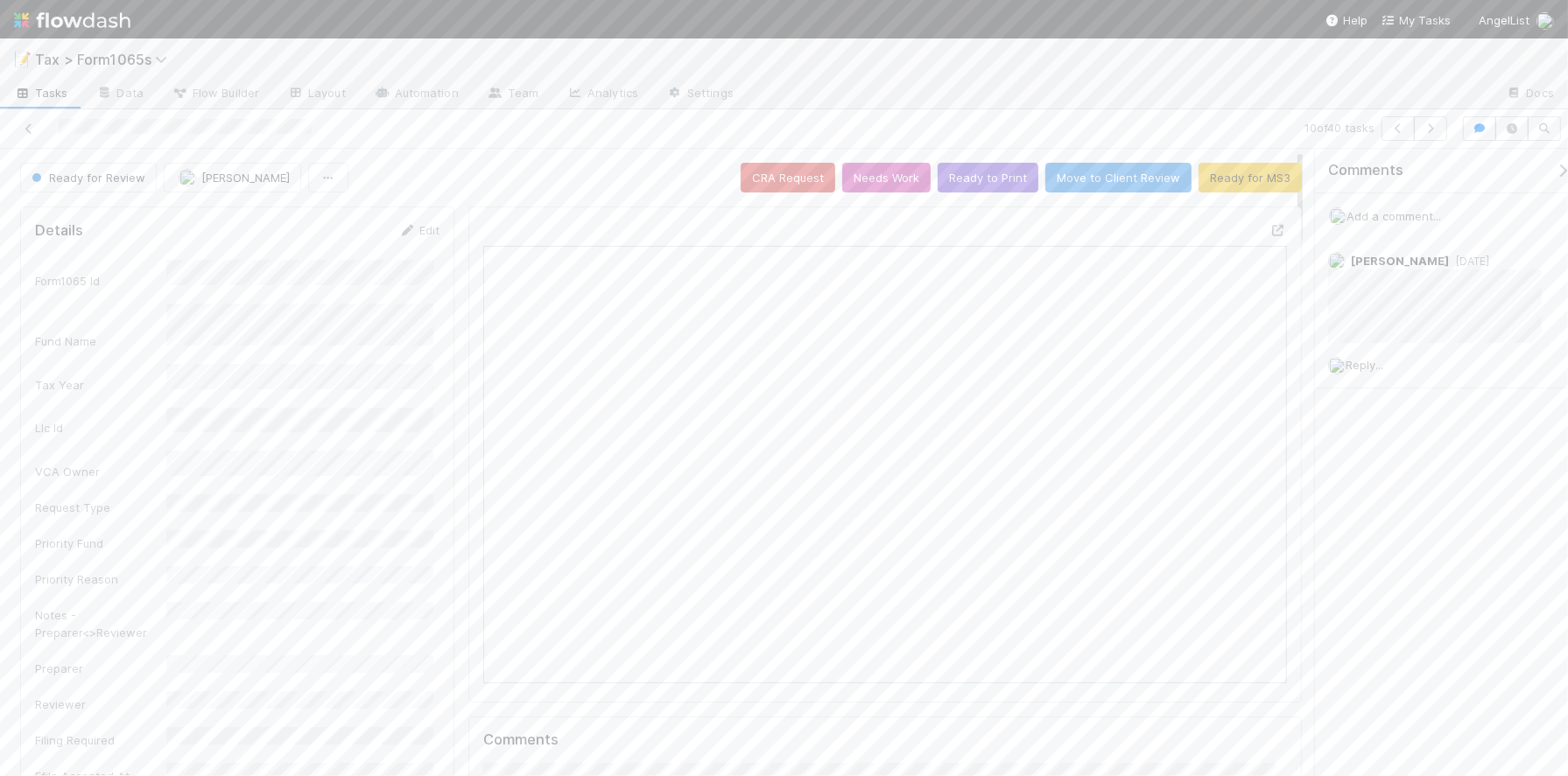
scroll to position [339, 383]
